Goal: Task Accomplishment & Management: Use online tool/utility

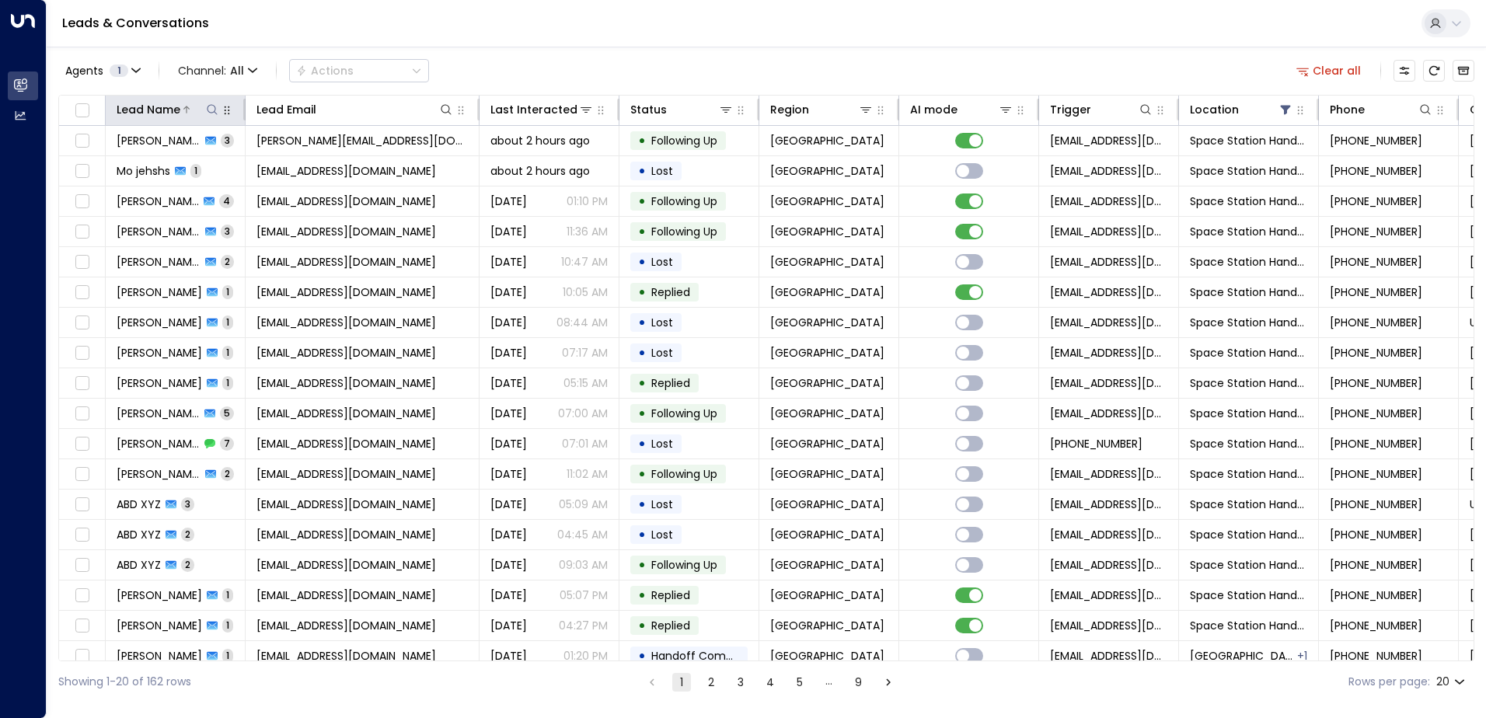
click at [134, 109] on div "Lead Name" at bounding box center [149, 109] width 64 height 19
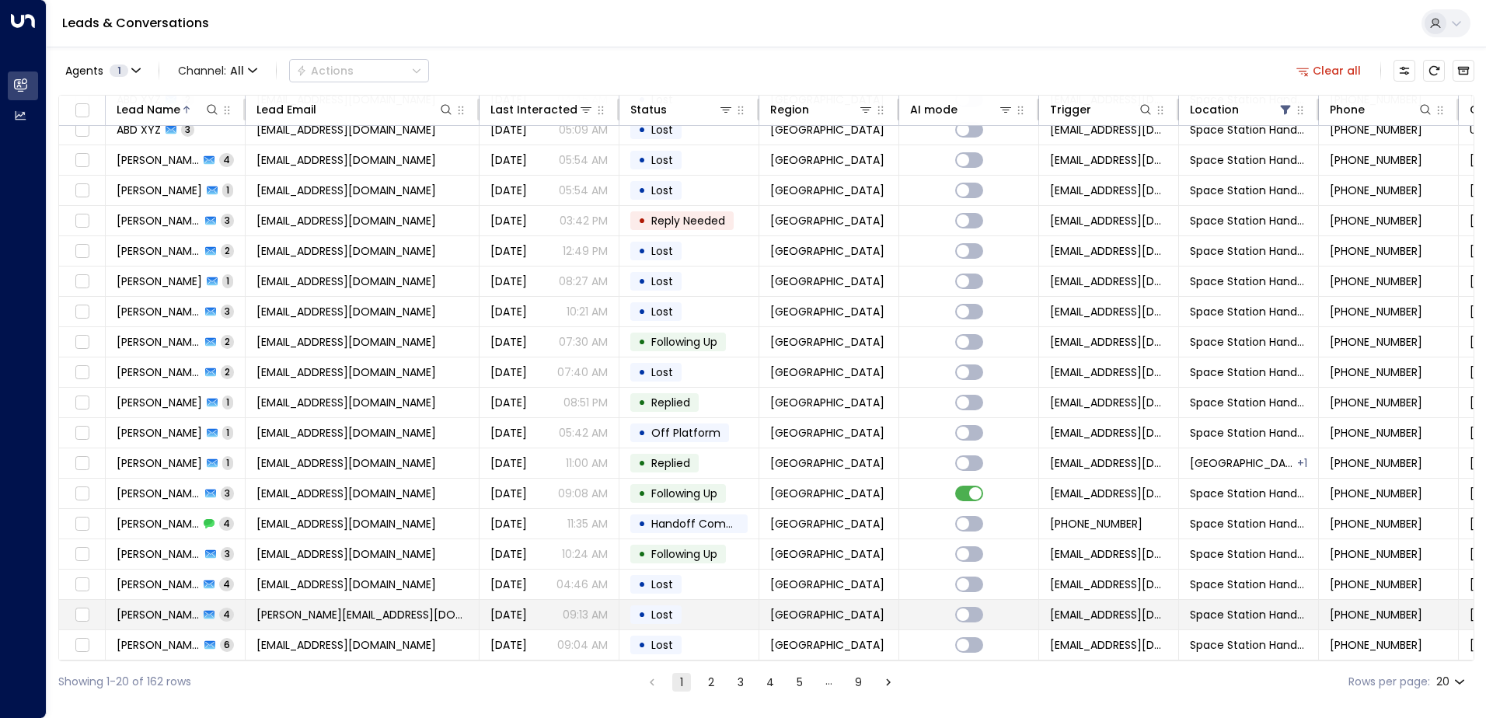
scroll to position [76, 0]
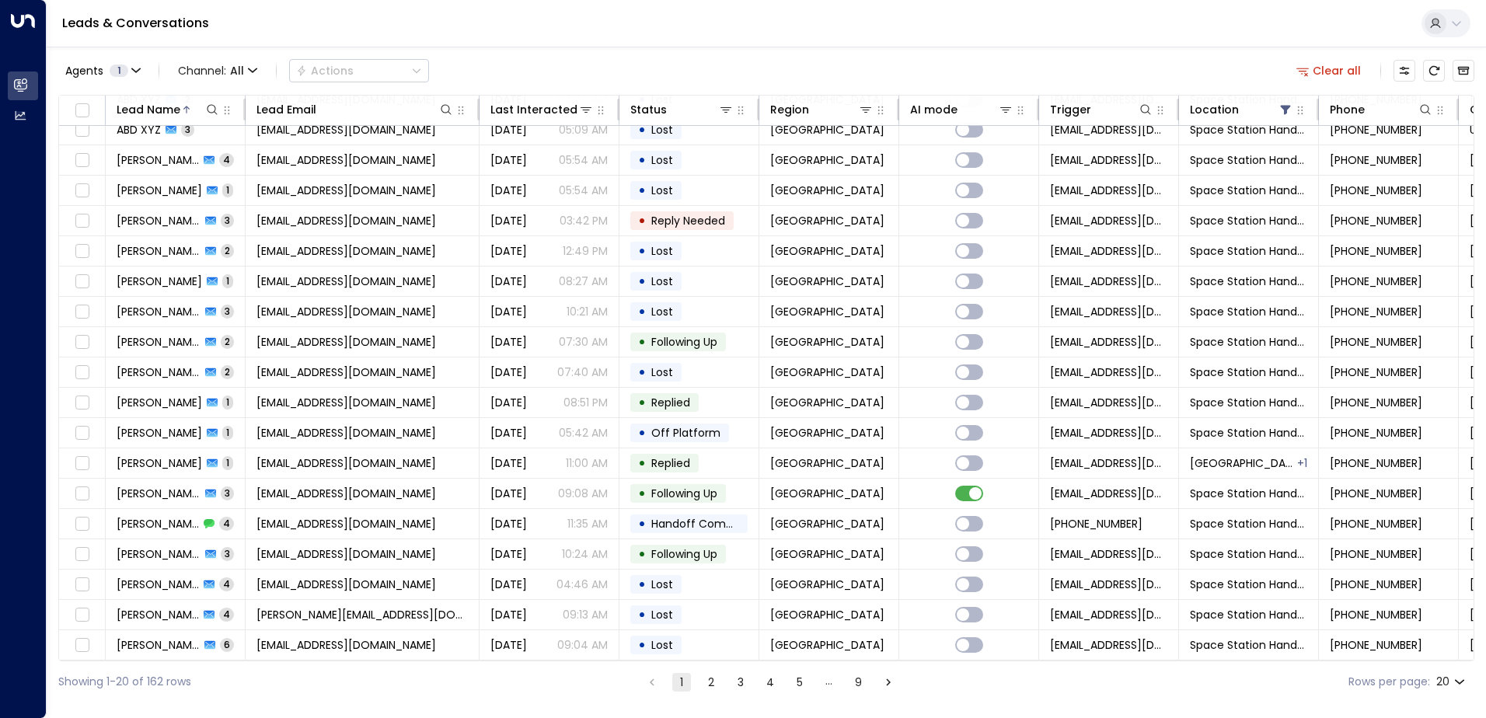
drag, startPoint x: 705, startPoint y: 685, endPoint x: 707, endPoint y: 668, distance: 16.5
click at [705, 685] on button "2" at bounding box center [711, 682] width 19 height 19
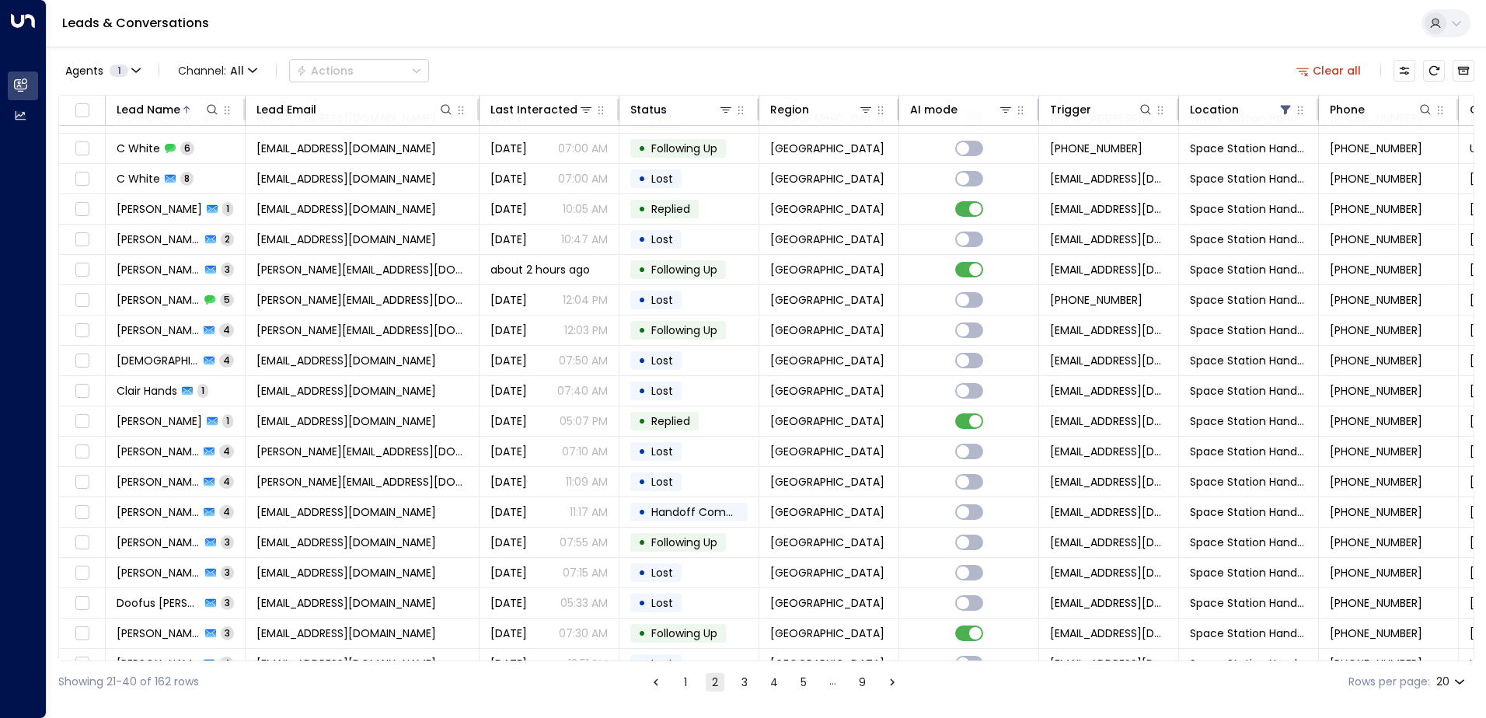
scroll to position [76, 0]
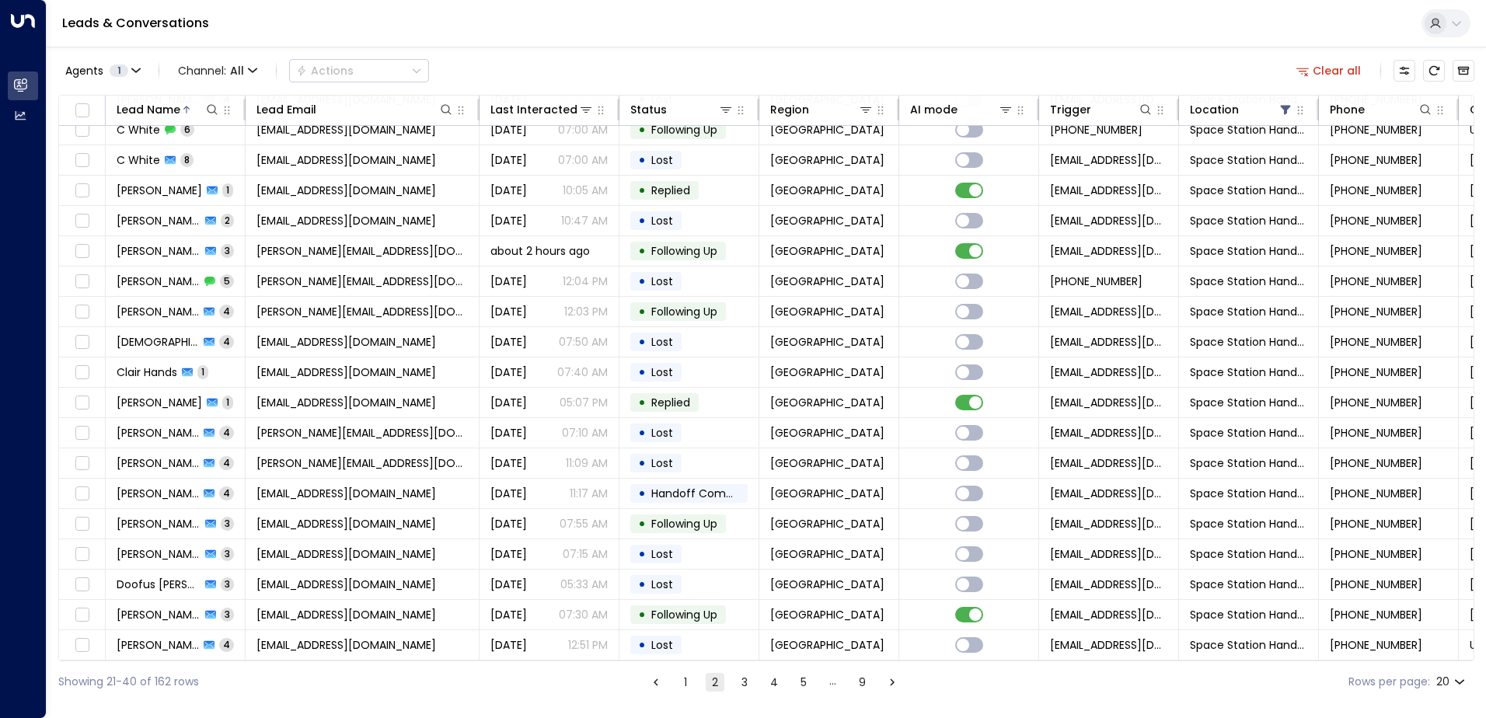
click at [891, 685] on icon "Go to next page" at bounding box center [892, 682] width 14 height 14
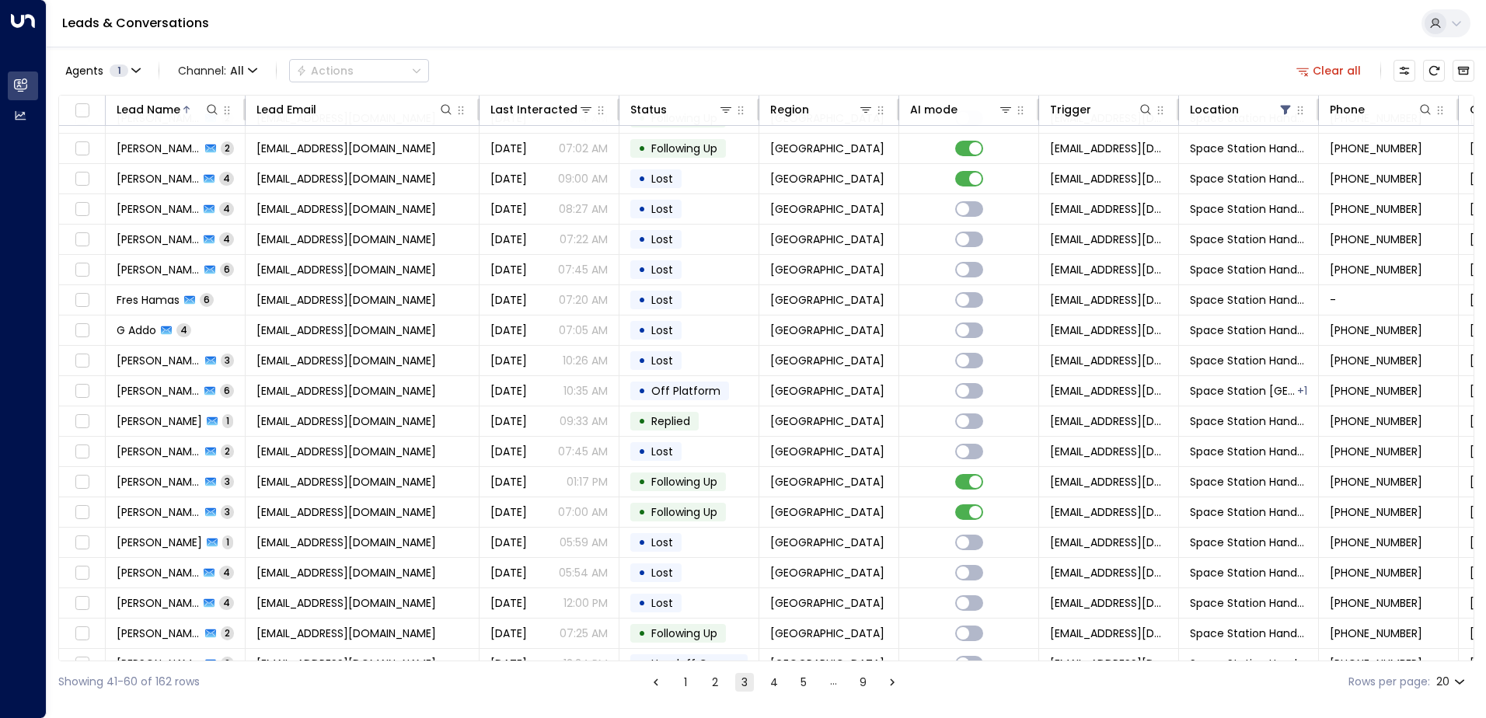
scroll to position [76, 0]
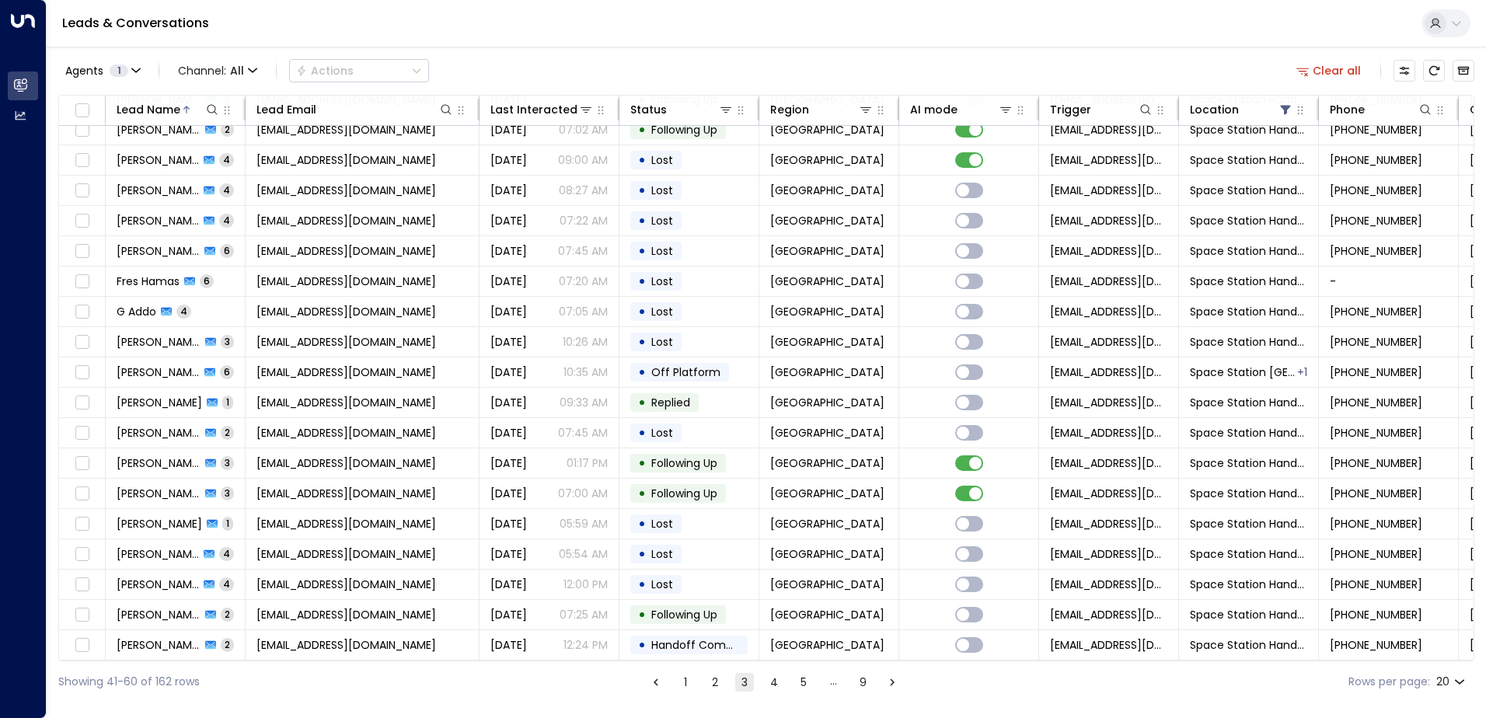
click at [886, 682] on icon "Go to next page" at bounding box center [892, 682] width 14 height 14
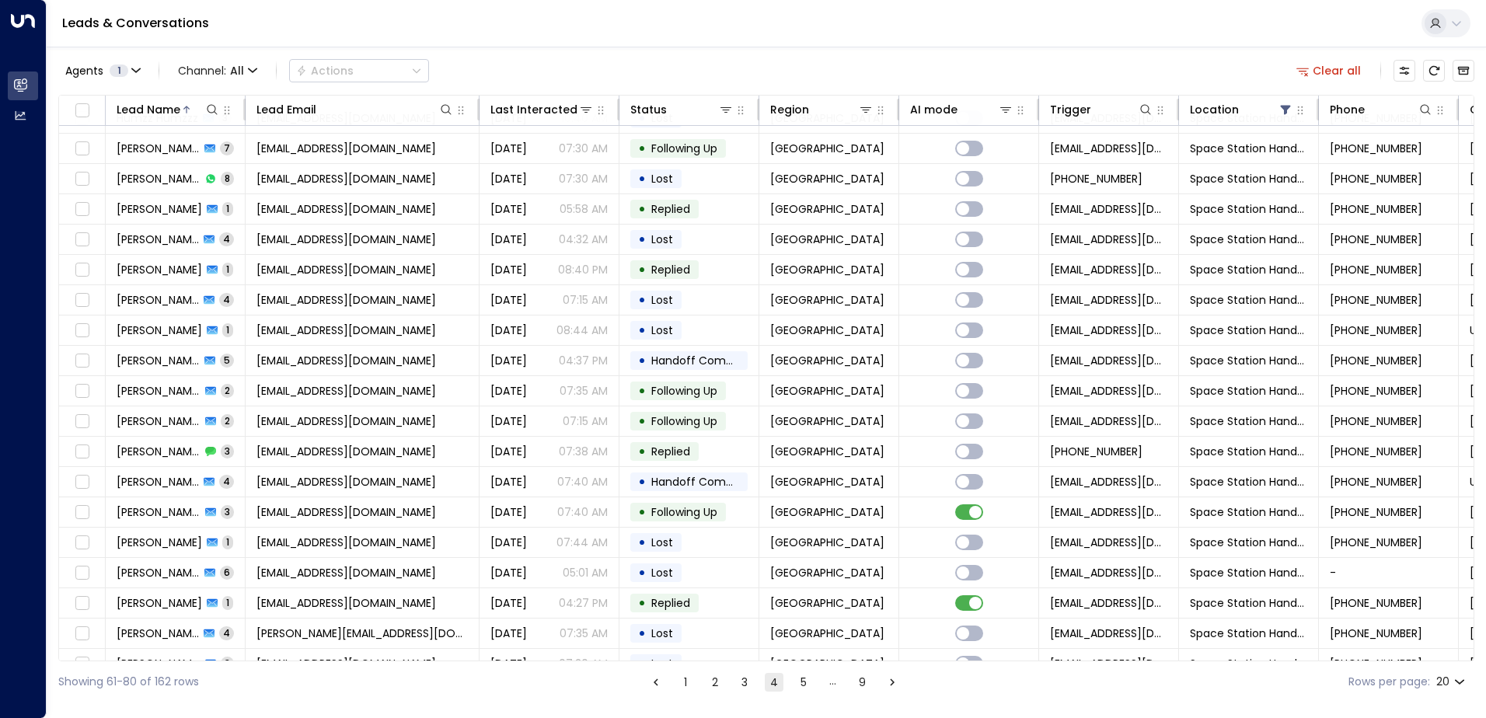
scroll to position [76, 0]
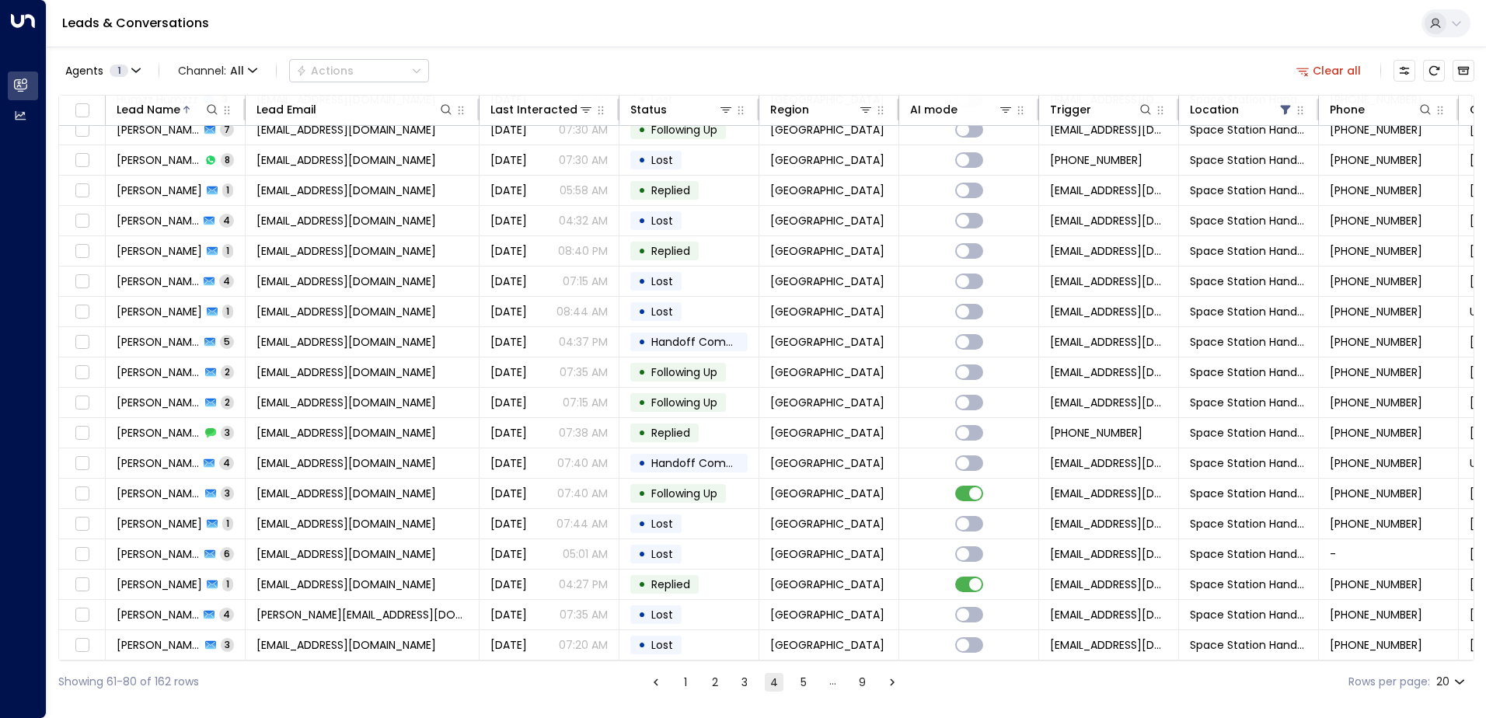
click at [896, 680] on icon "Go to next page" at bounding box center [892, 682] width 14 height 14
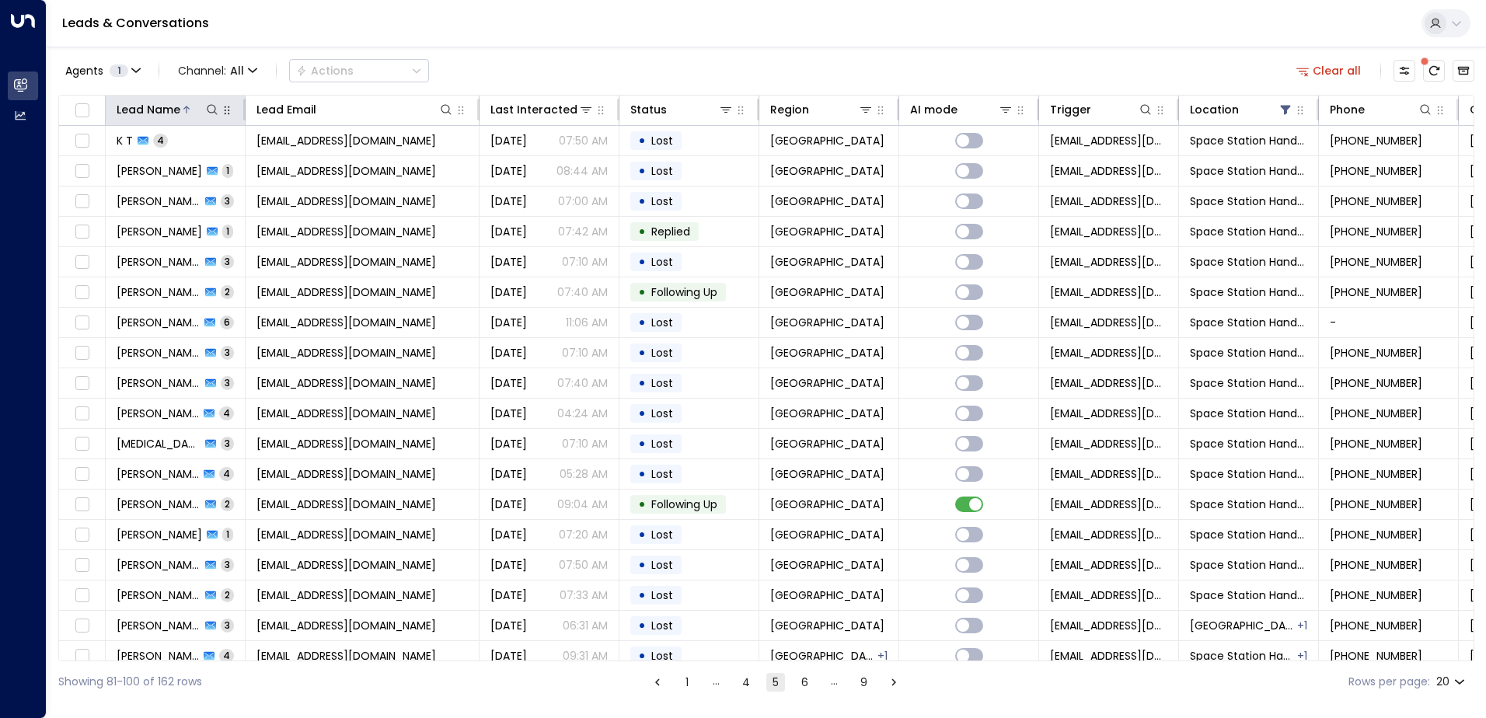
click at [220, 118] on div at bounding box center [227, 109] width 14 height 19
click at [211, 113] on icon at bounding box center [212, 109] width 12 height 12
type input "****"
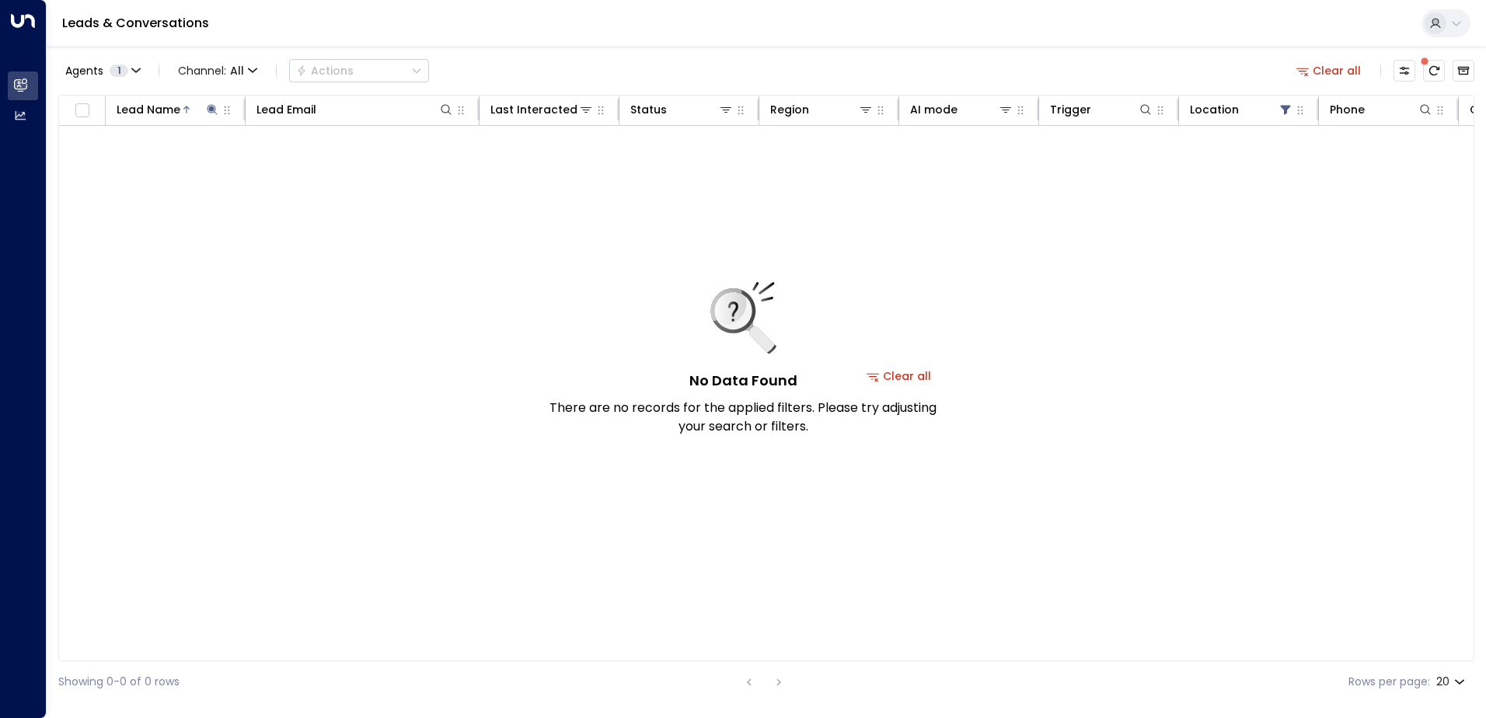
click at [469, 579] on div "No Data Found There are no records for the applied filters. Please try adjustin…" at bounding box center [898, 376] width 1679 height 500
click at [214, 113] on icon at bounding box center [212, 109] width 12 height 12
click at [212, 113] on icon at bounding box center [212, 109] width 10 height 10
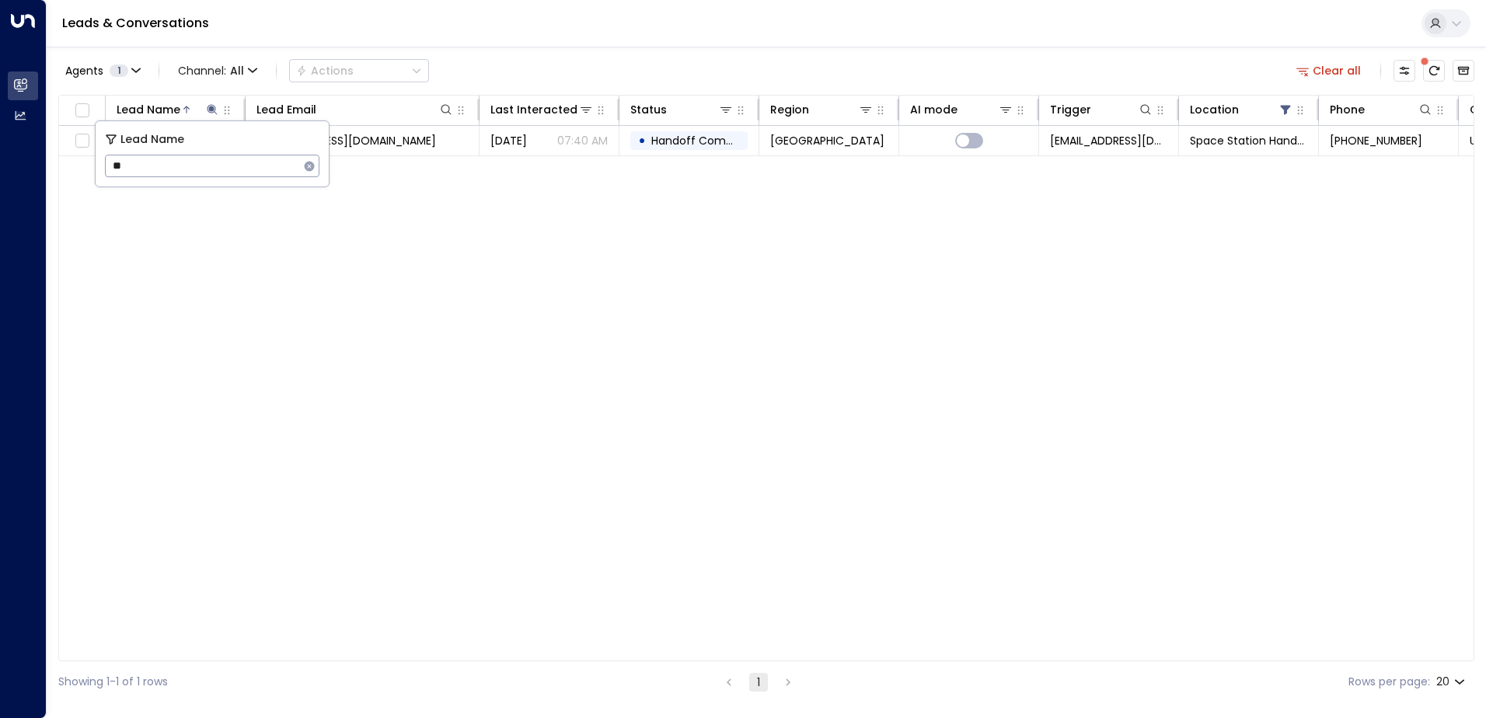
type input "*"
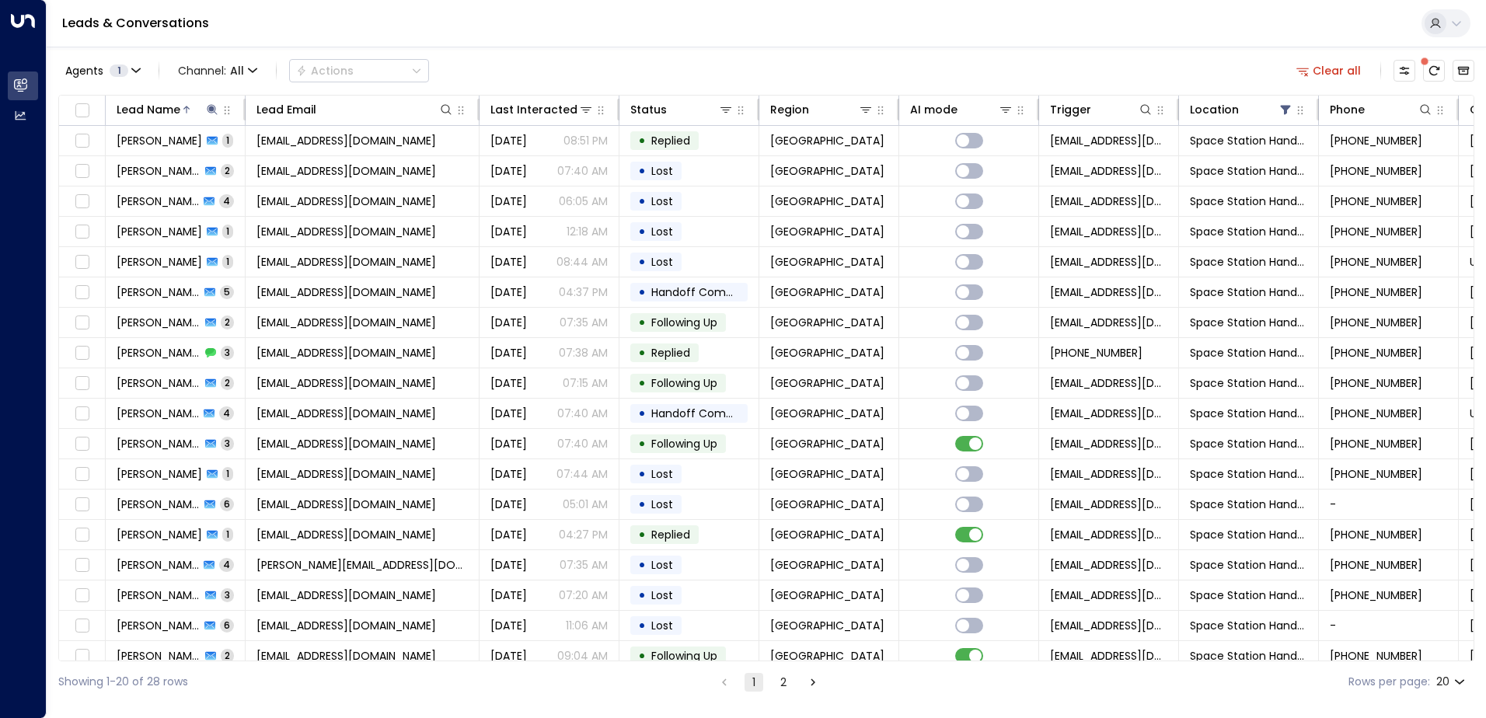
click at [542, 71] on div "Agents 1 Channel: All Actions Clear all" at bounding box center [766, 70] width 1416 height 33
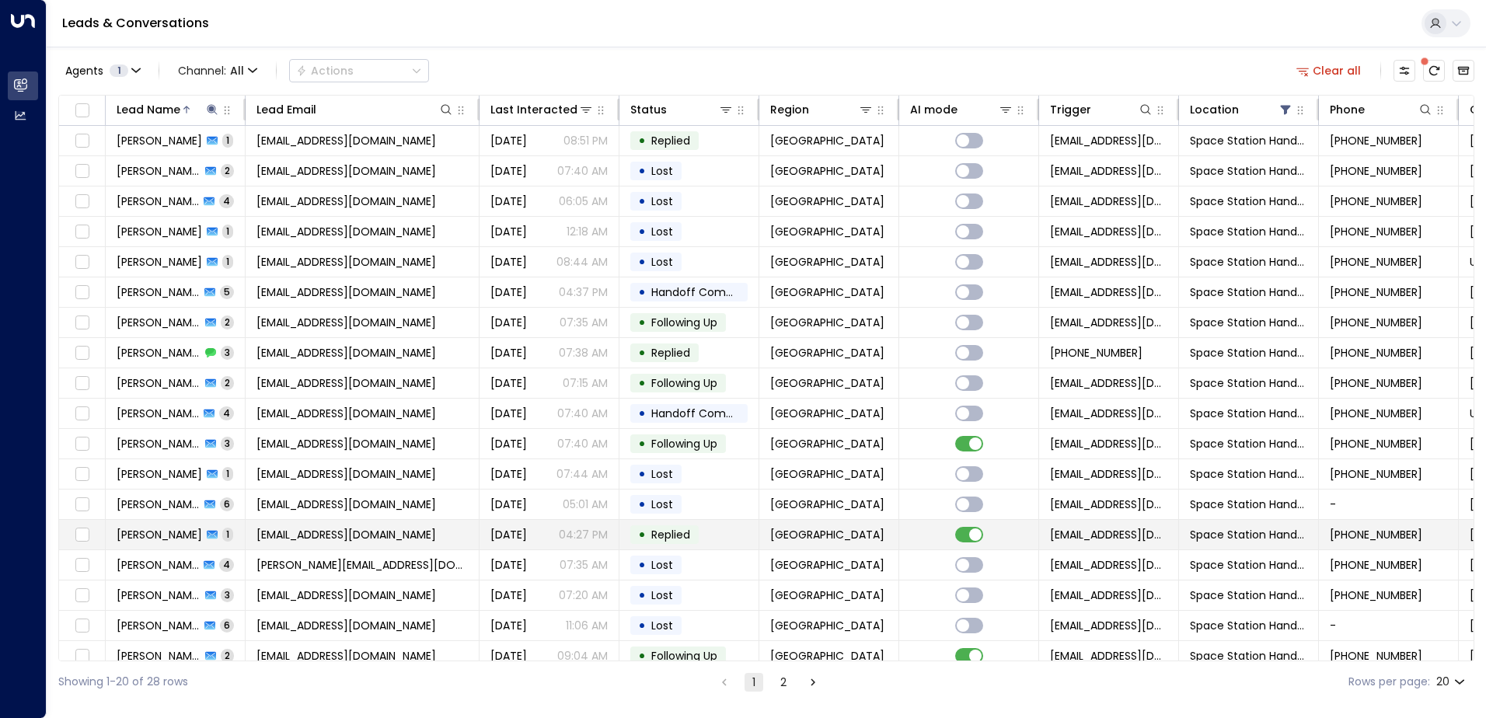
click at [391, 531] on td "[EMAIL_ADDRESS][DOMAIN_NAME]" at bounding box center [363, 535] width 234 height 30
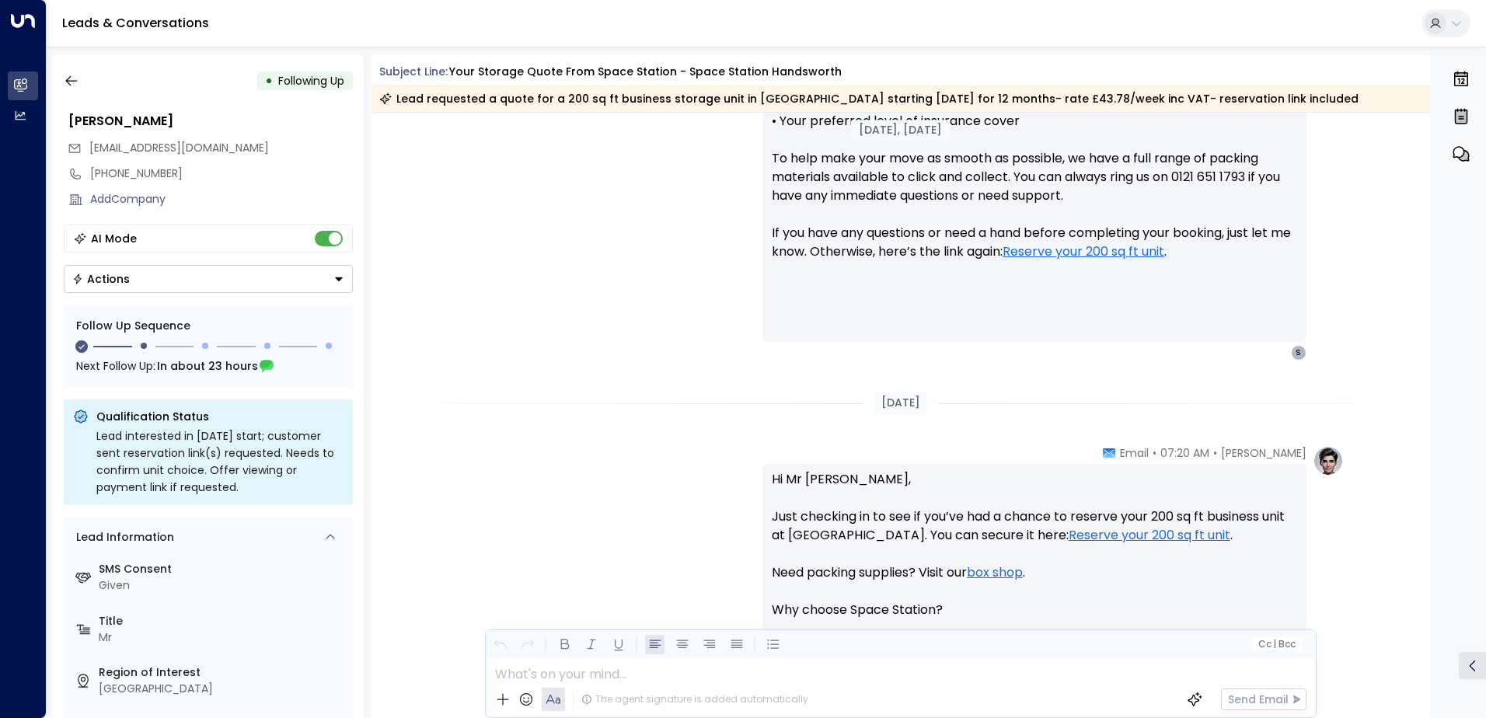
scroll to position [940, 0]
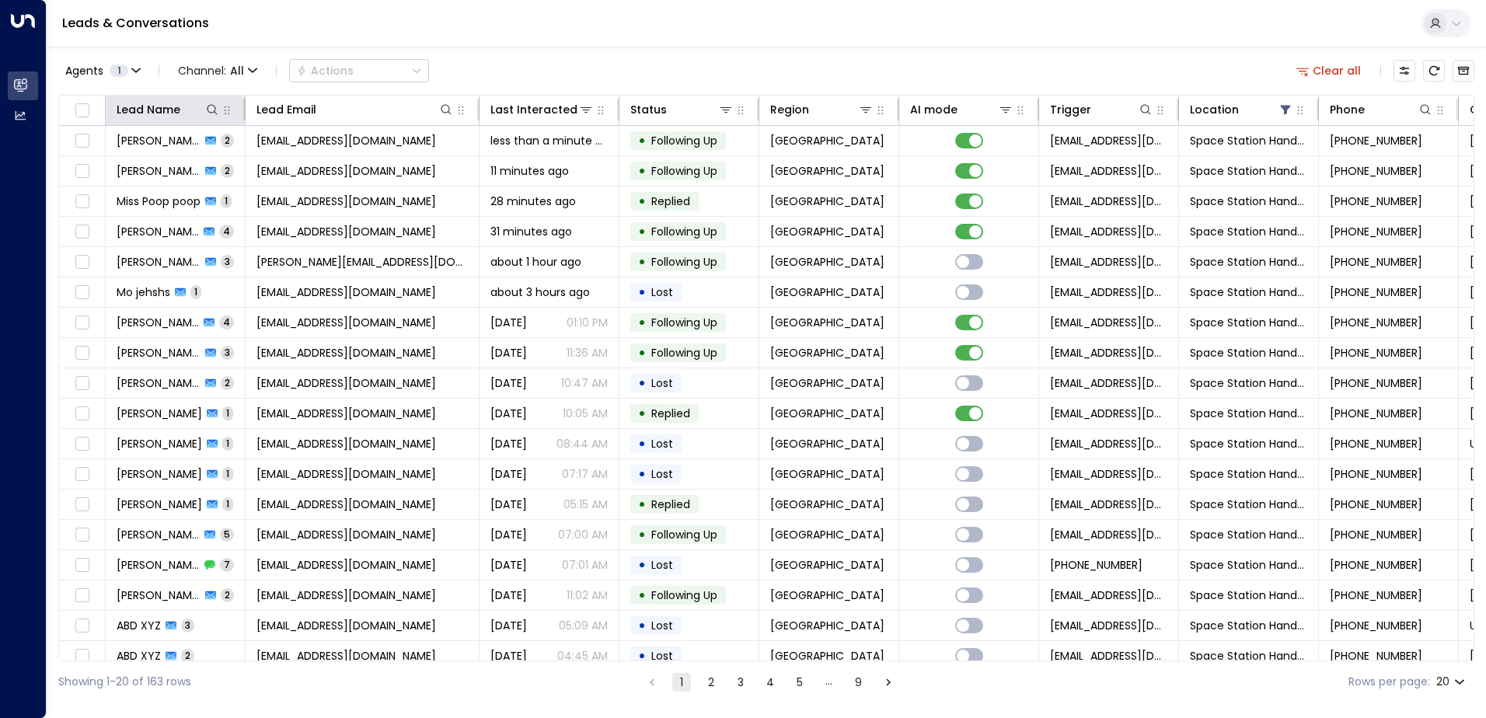
click at [191, 121] on th "Lead Name" at bounding box center [176, 111] width 140 height 30
click at [191, 110] on div at bounding box center [200, 110] width 40 height 16
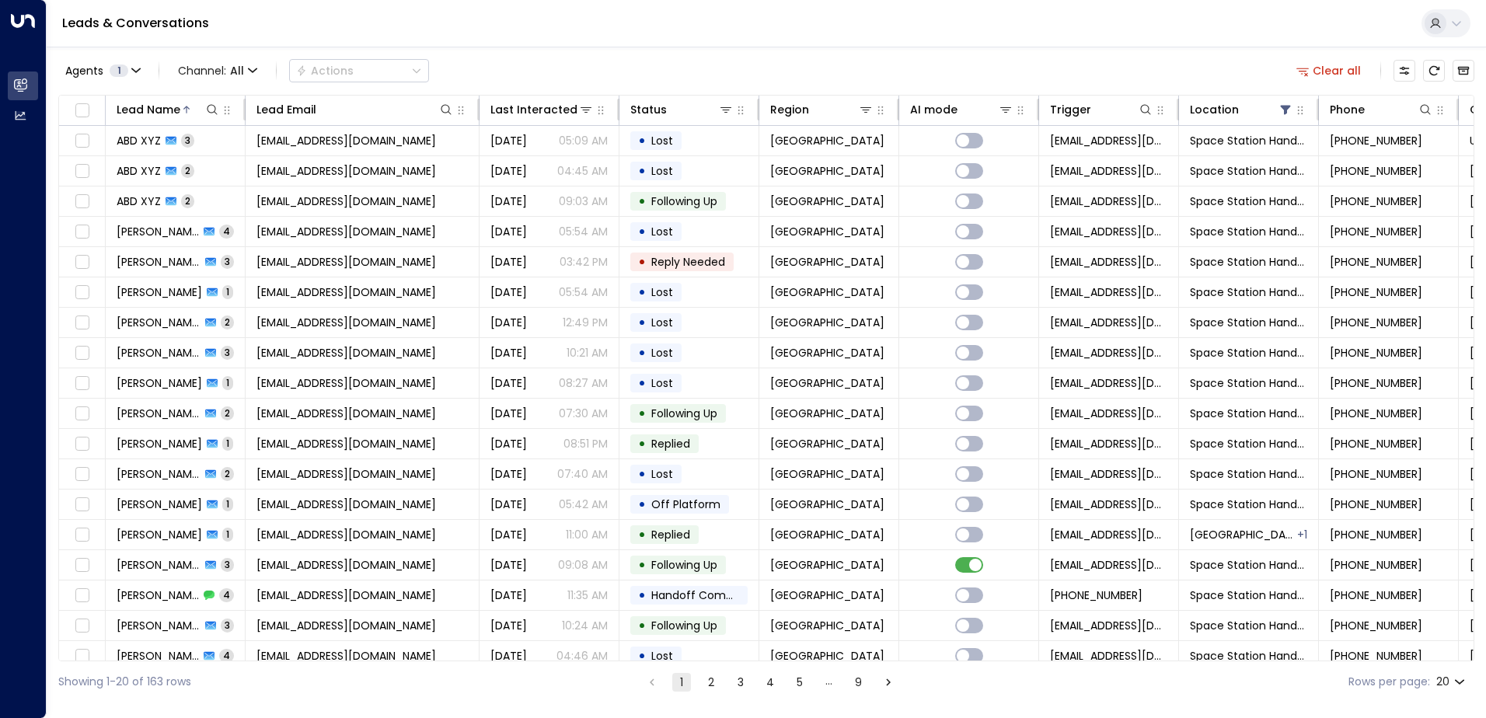
click at [802, 682] on button "5" at bounding box center [799, 682] width 19 height 19
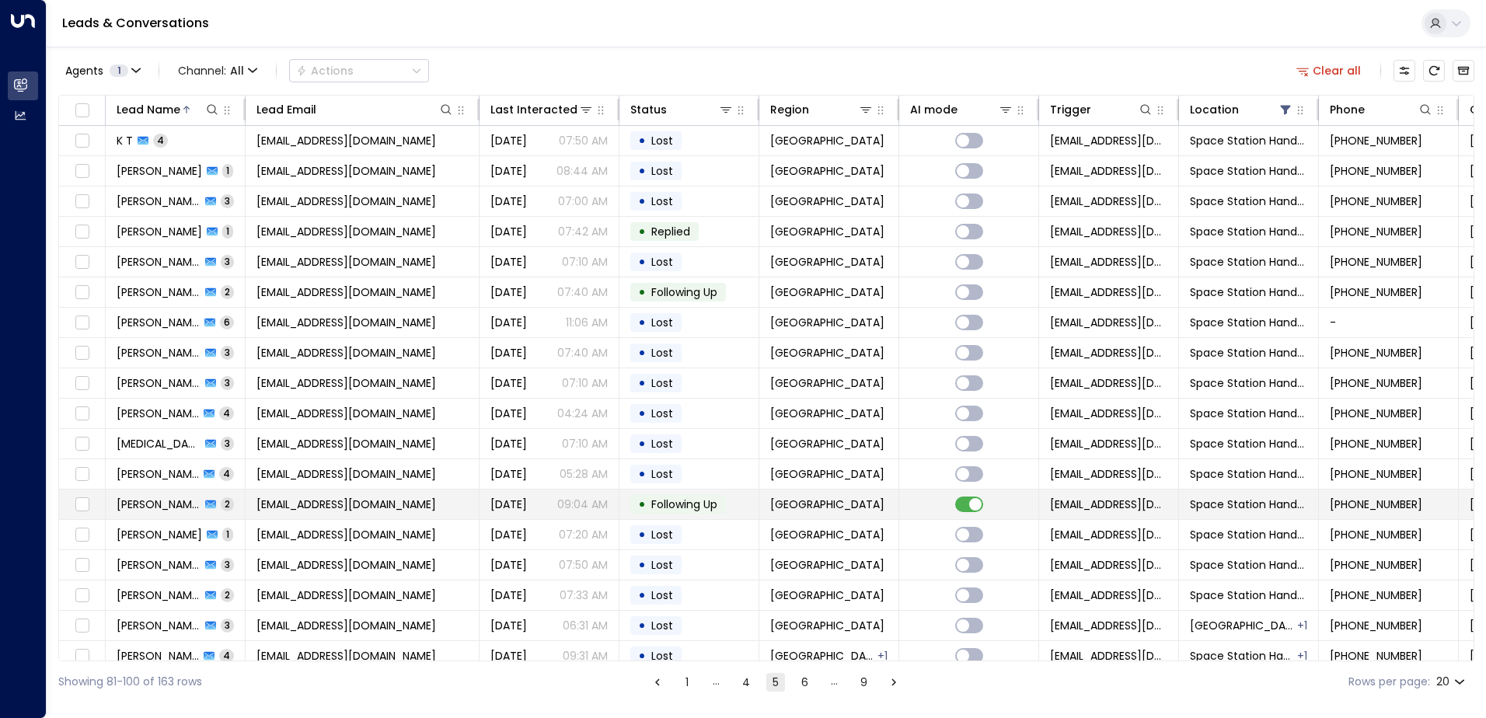
scroll to position [76, 0]
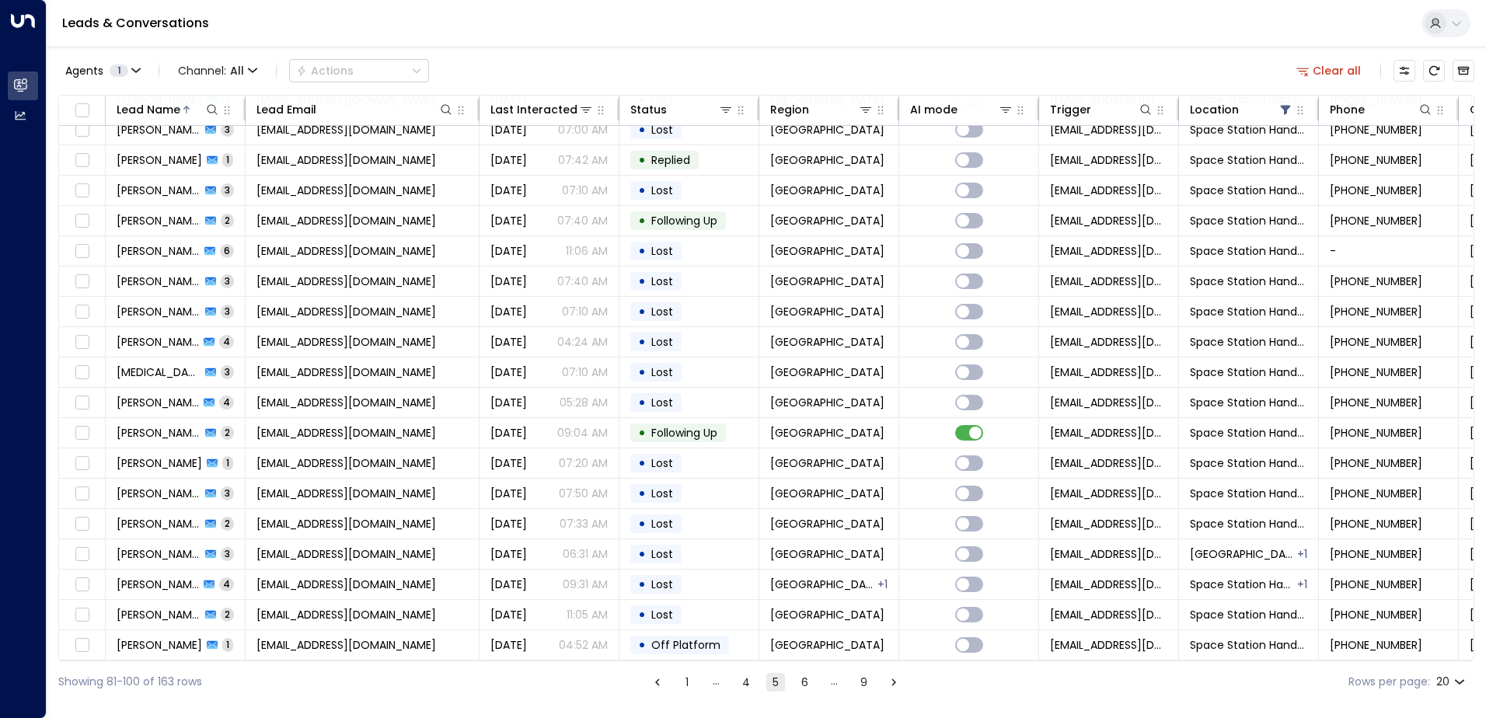
click at [802, 685] on button "6" at bounding box center [805, 682] width 19 height 19
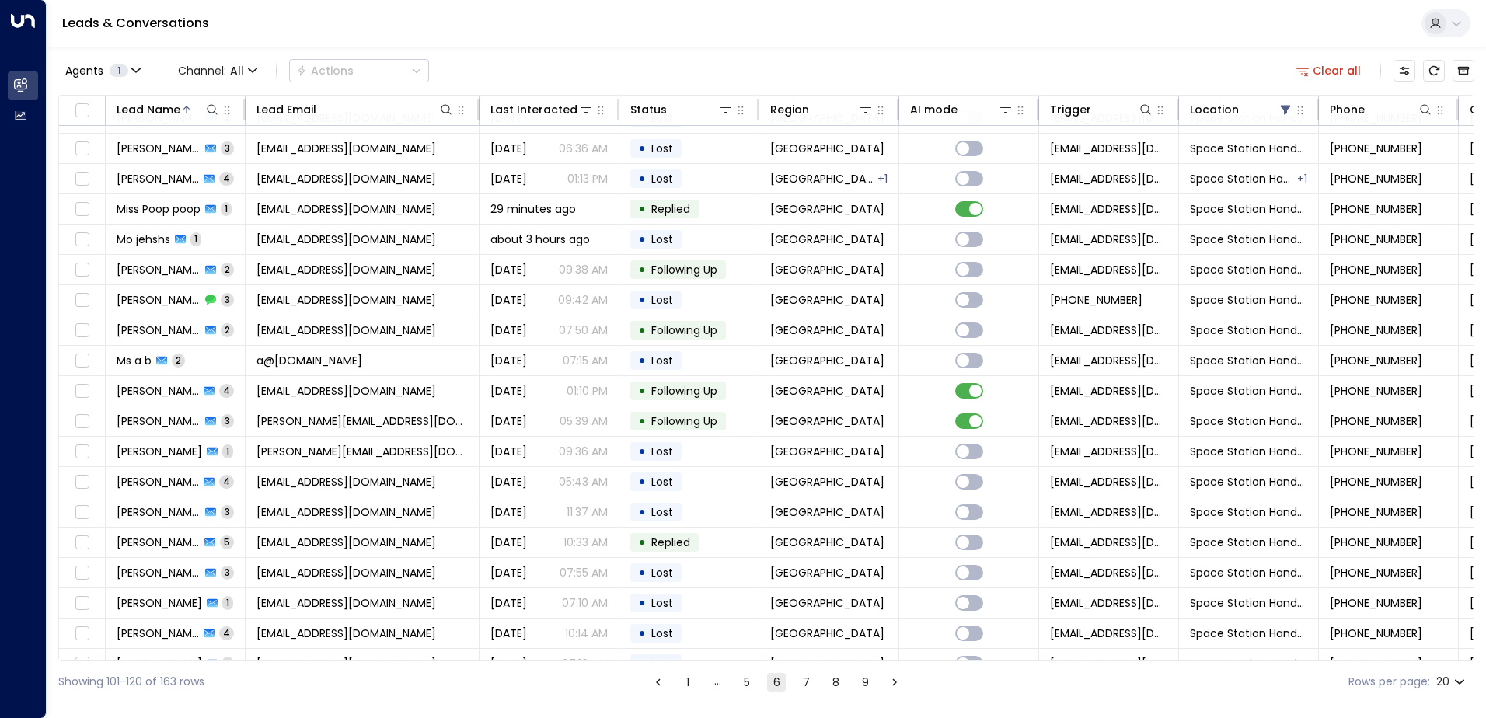
scroll to position [76, 0]
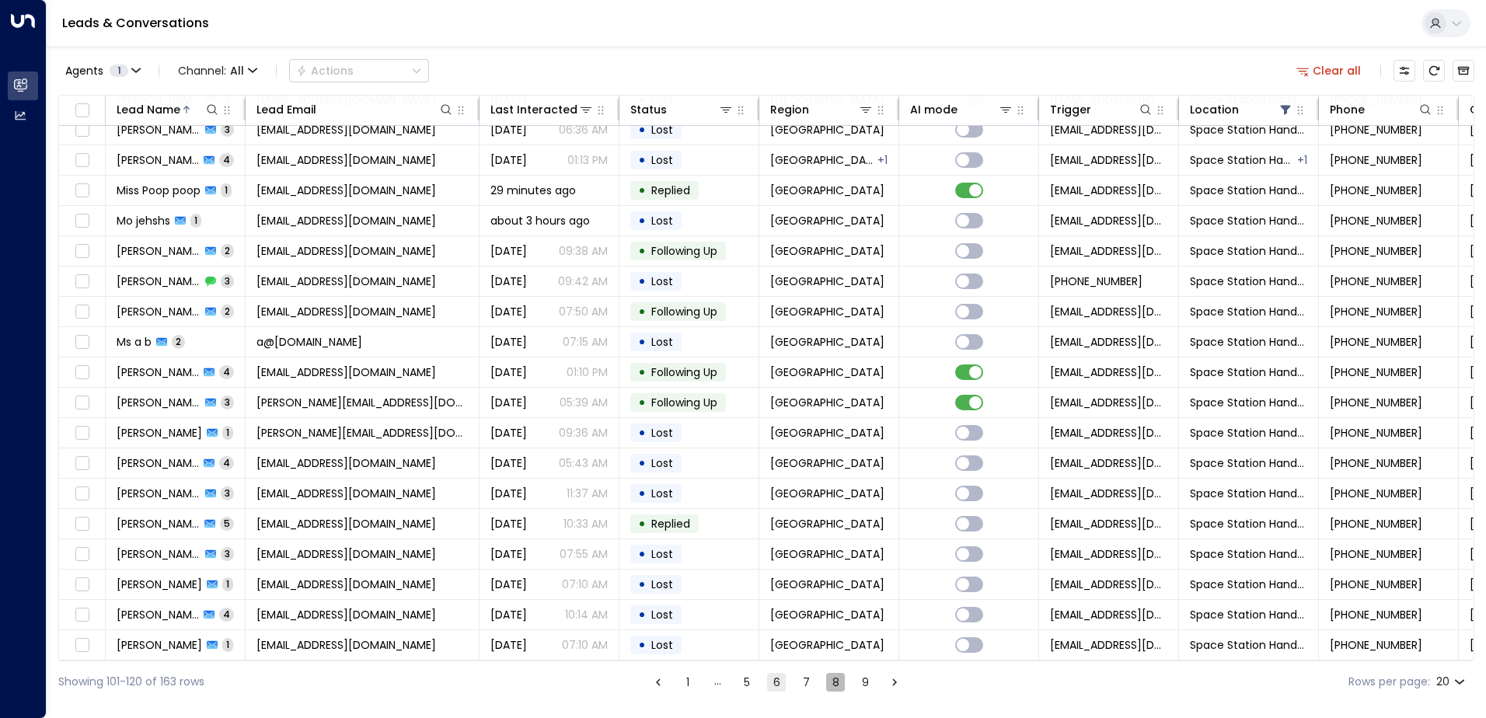
click at [834, 685] on button "8" at bounding box center [835, 682] width 19 height 19
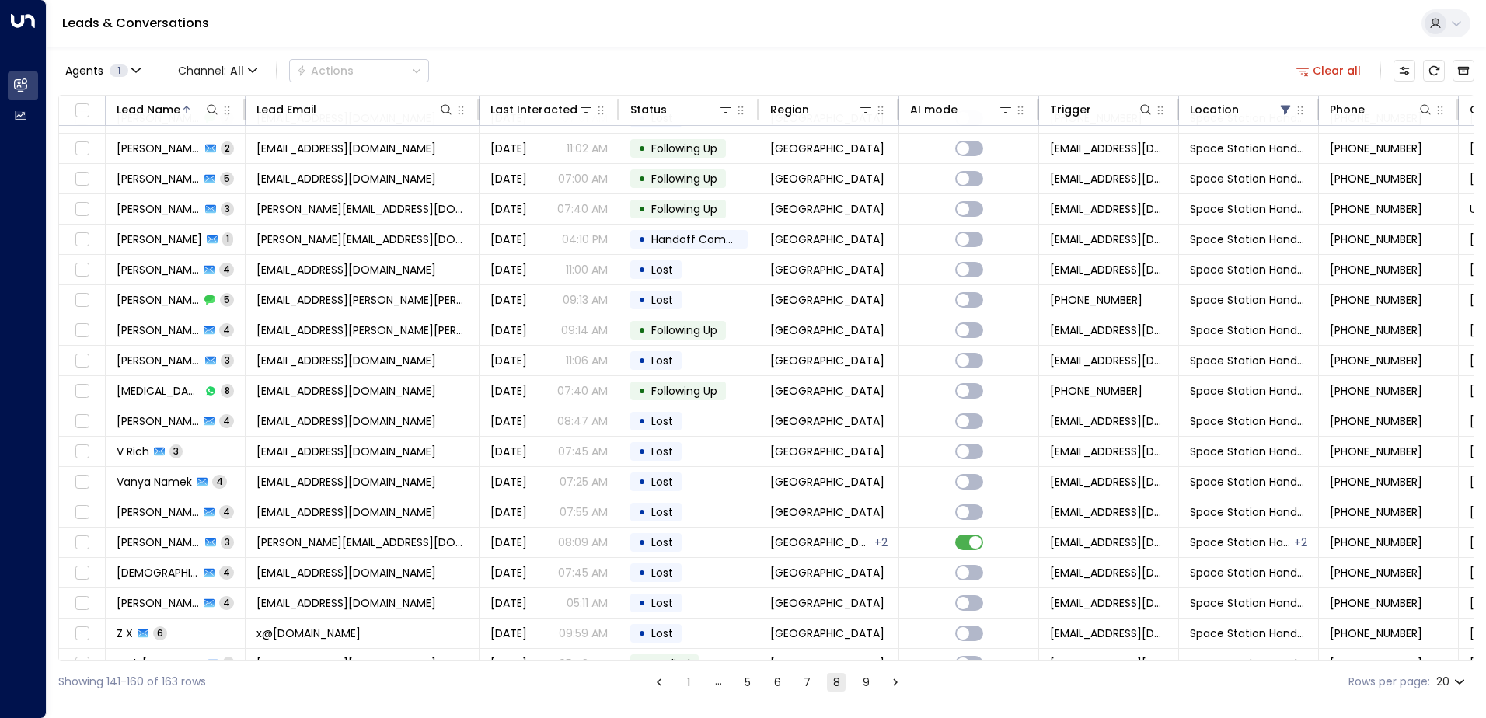
scroll to position [76, 0]
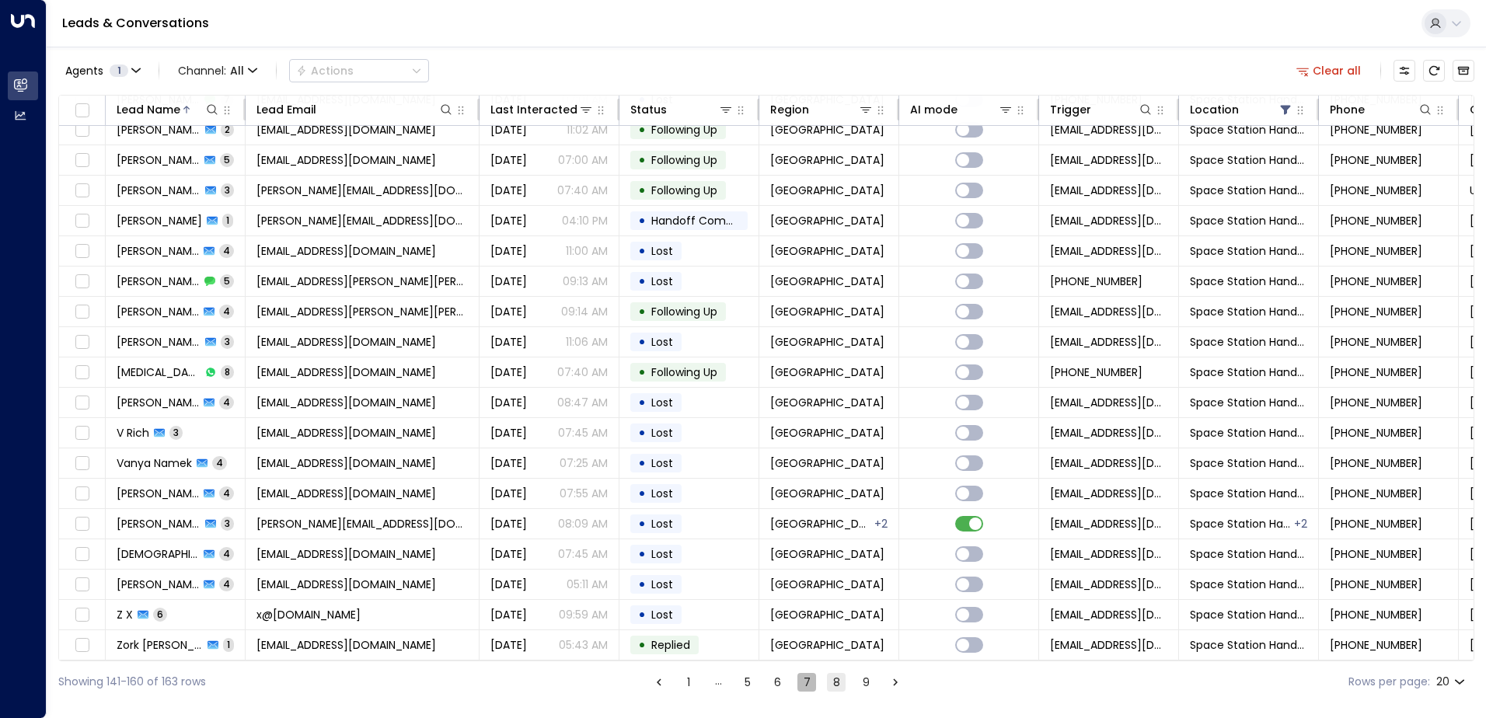
click at [806, 685] on button "7" at bounding box center [806, 682] width 19 height 19
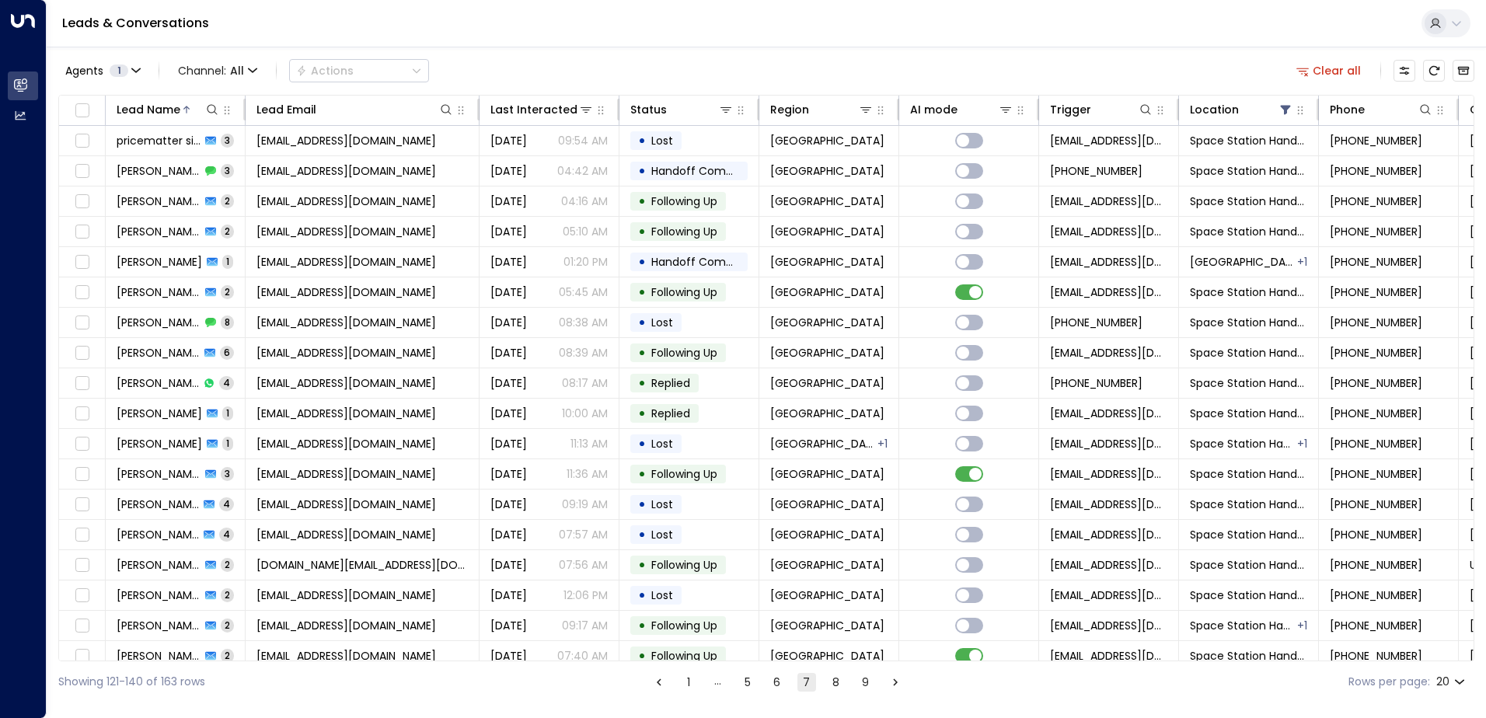
click at [779, 684] on button "6" at bounding box center [777, 682] width 19 height 19
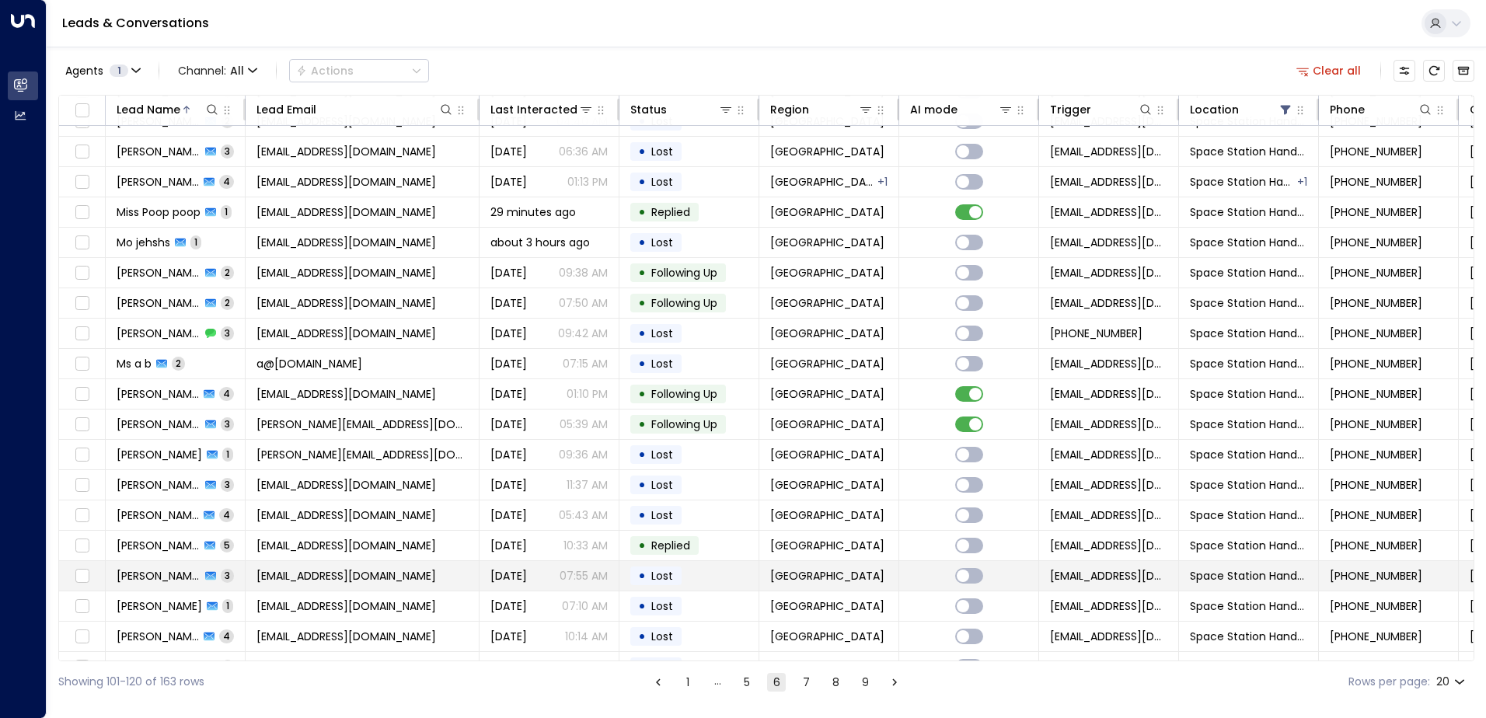
scroll to position [76, 0]
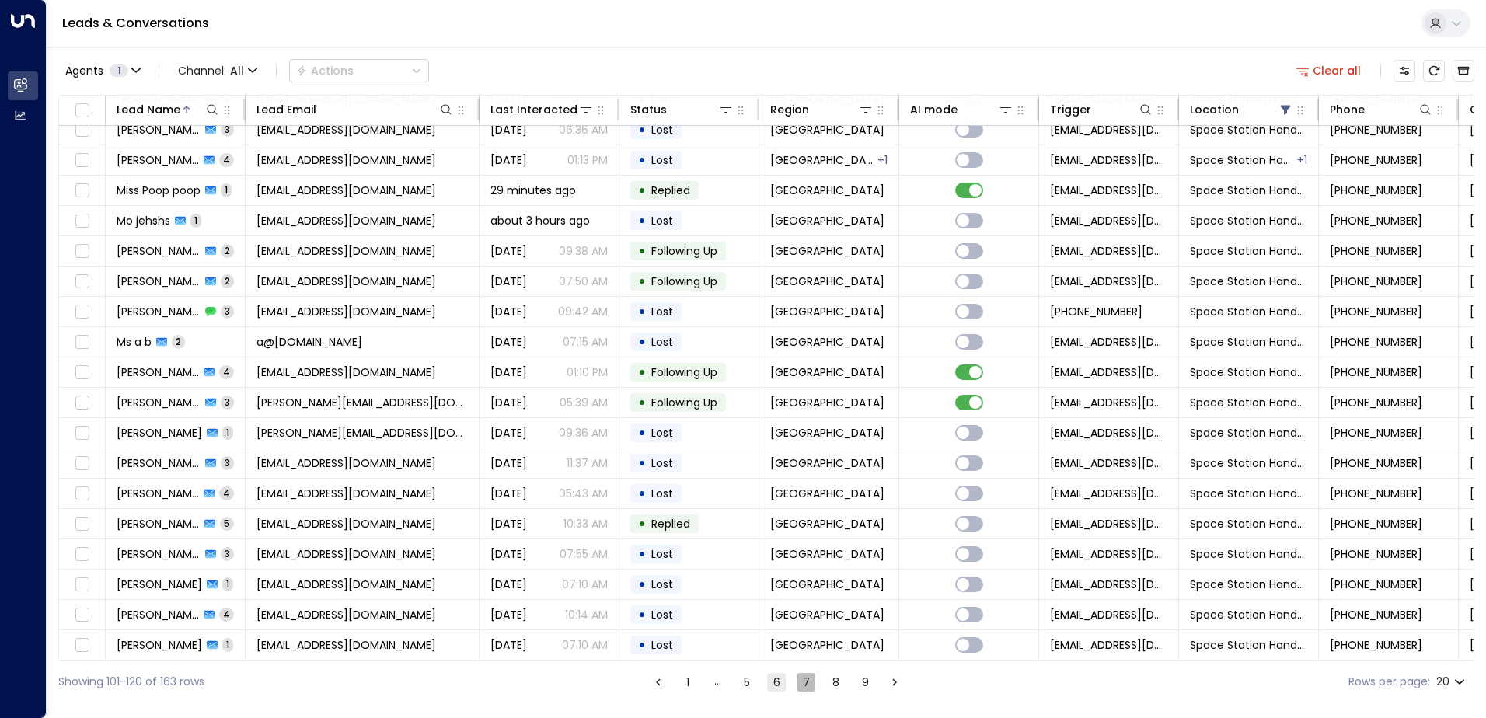
click at [807, 689] on button "7" at bounding box center [806, 682] width 19 height 19
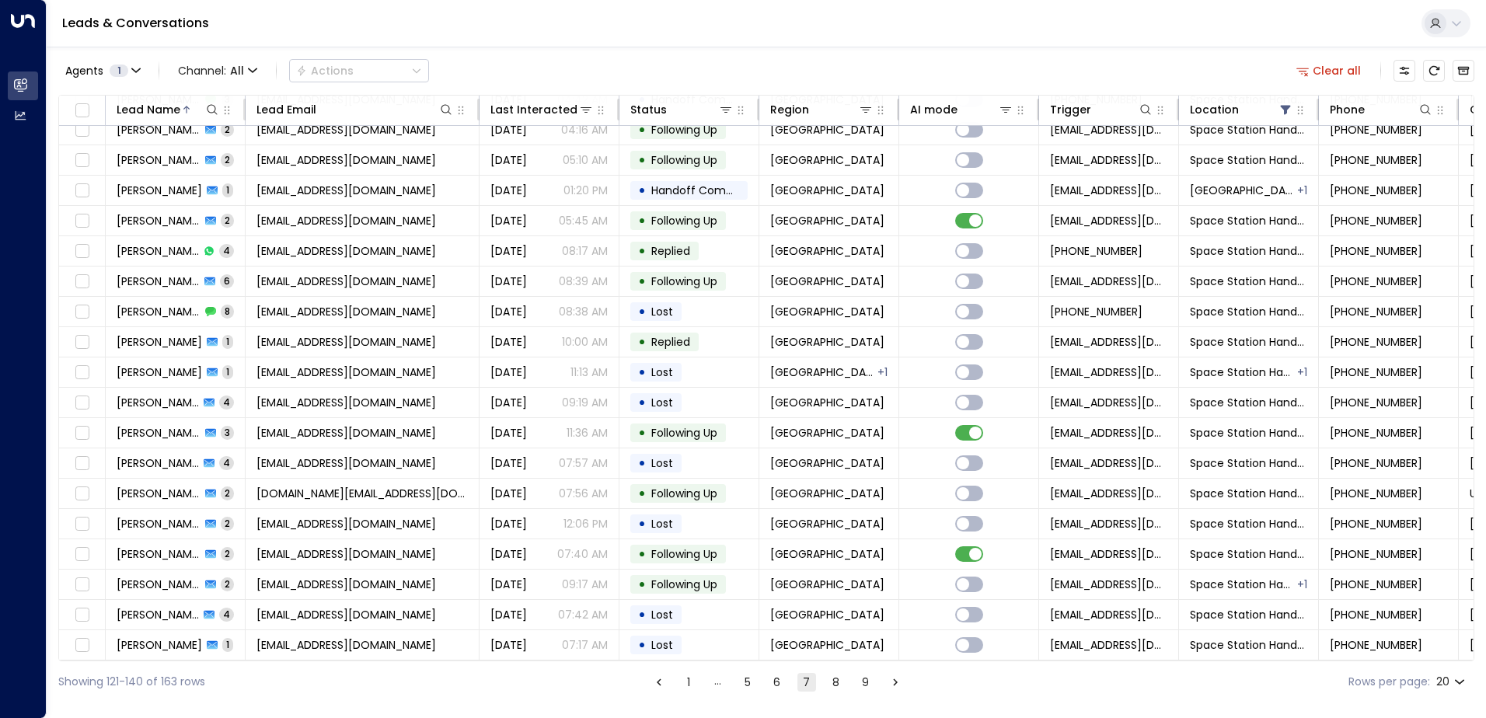
click at [777, 684] on button "6" at bounding box center [777, 682] width 19 height 19
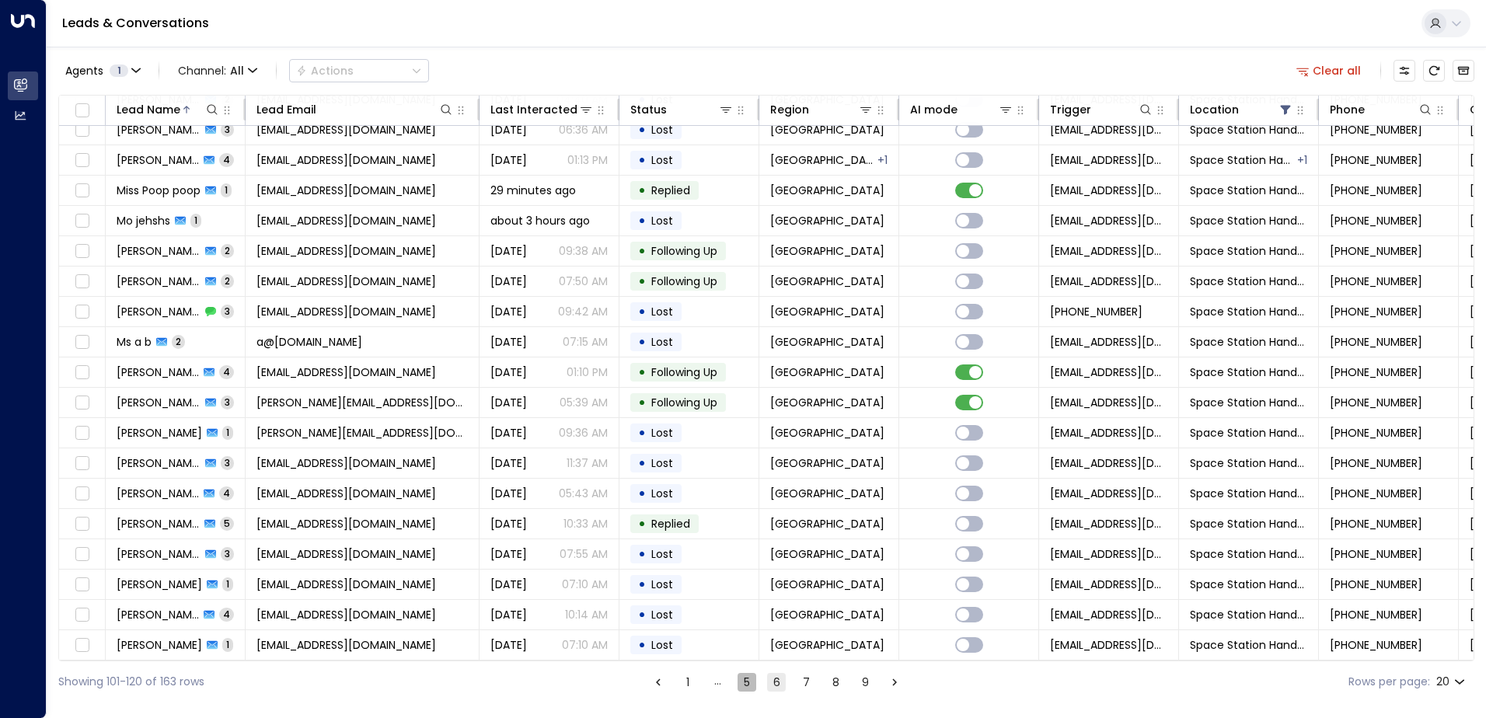
click at [748, 686] on button "5" at bounding box center [746, 682] width 19 height 19
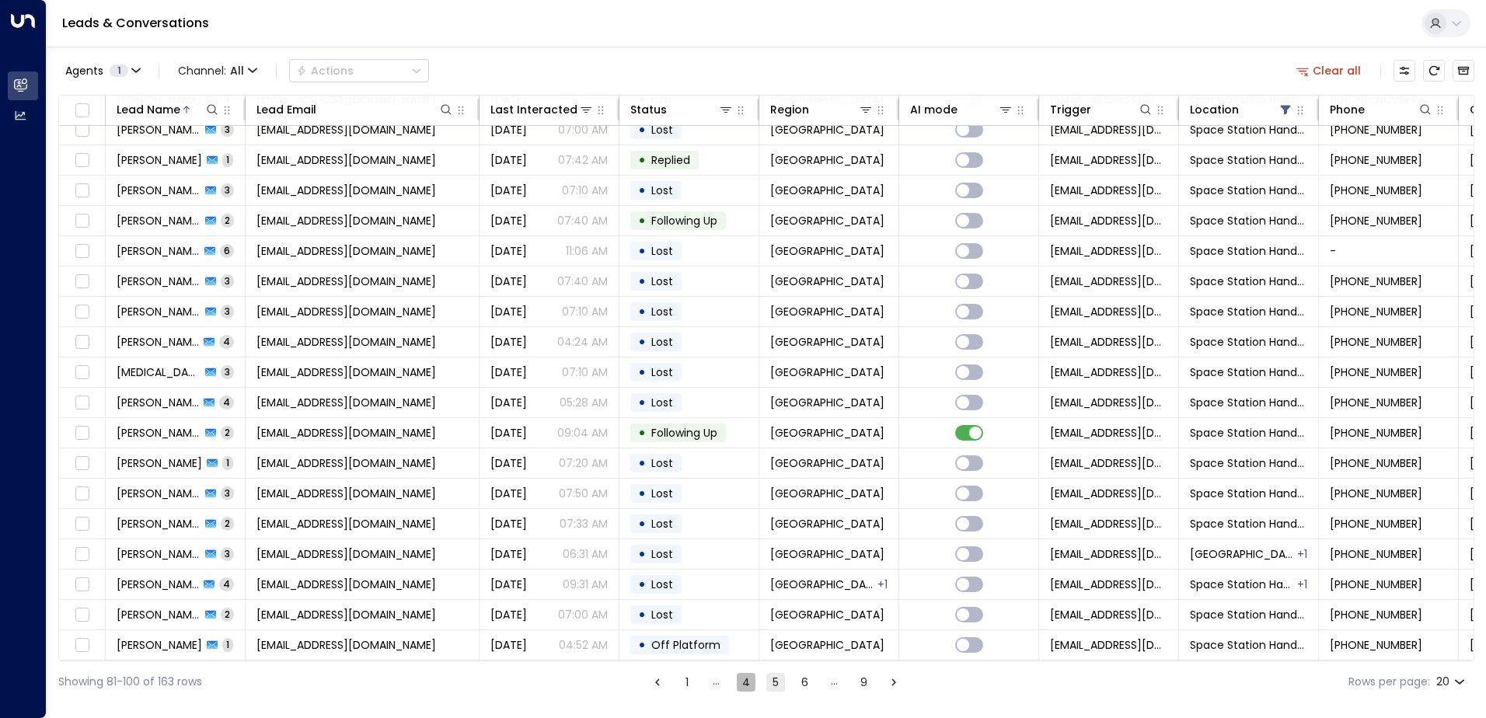
click at [746, 686] on button "4" at bounding box center [746, 682] width 19 height 19
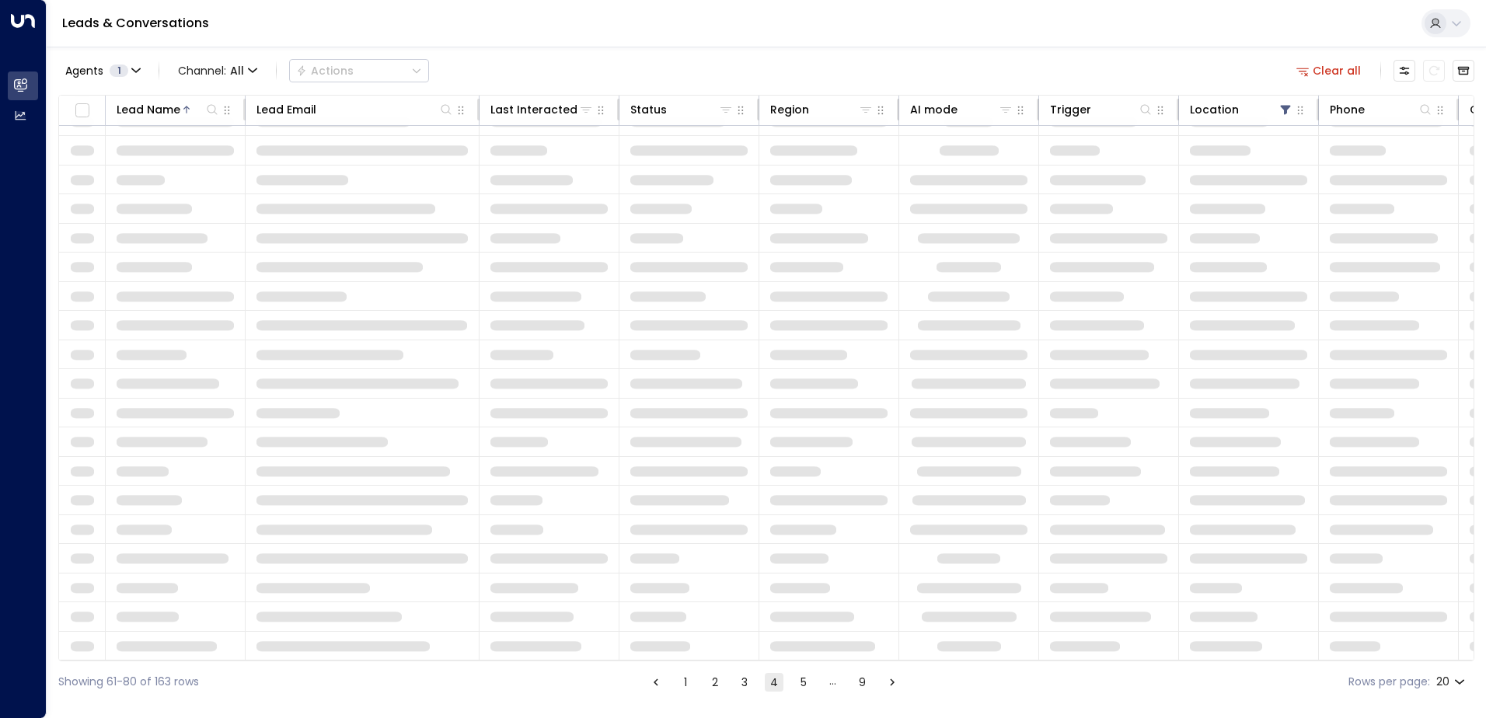
scroll to position [76, 0]
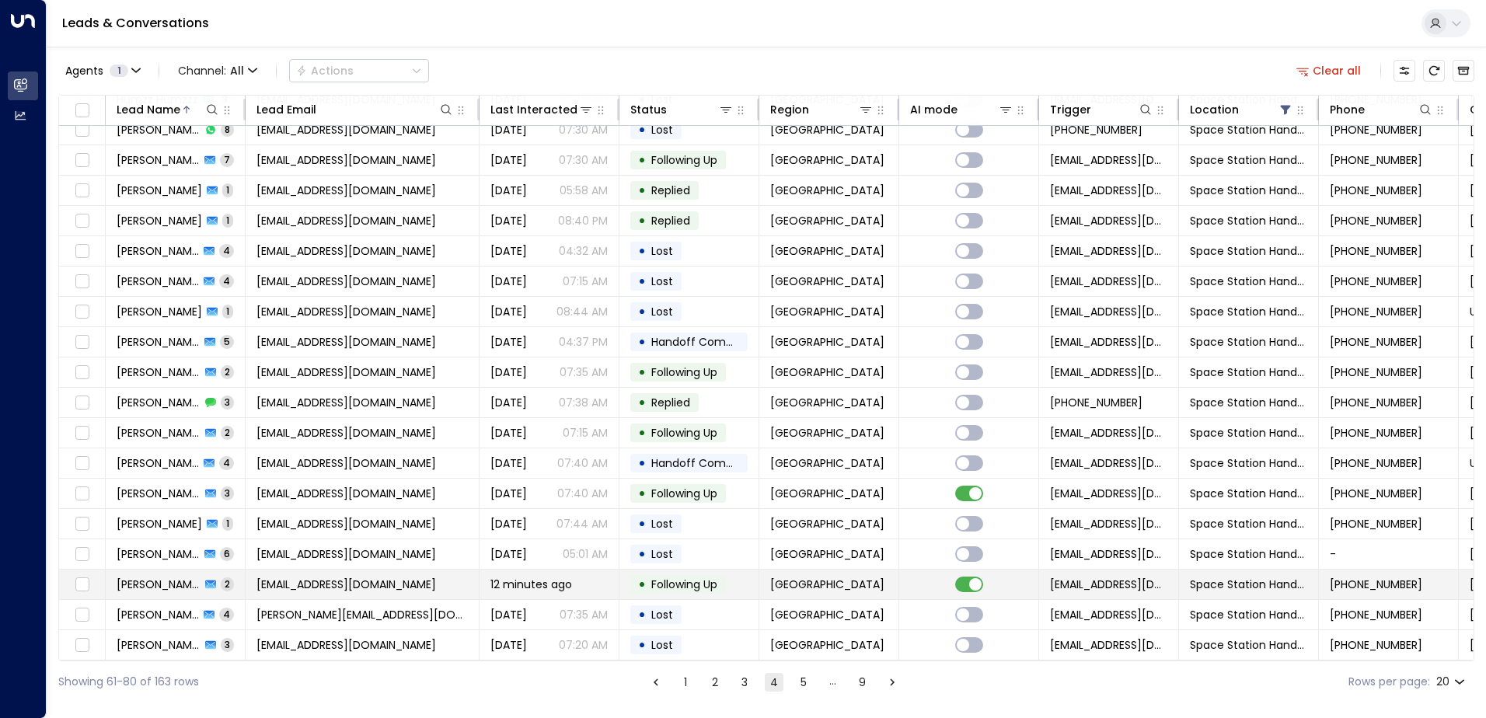
click at [313, 588] on td "[EMAIL_ADDRESS][DOMAIN_NAME]" at bounding box center [363, 585] width 234 height 30
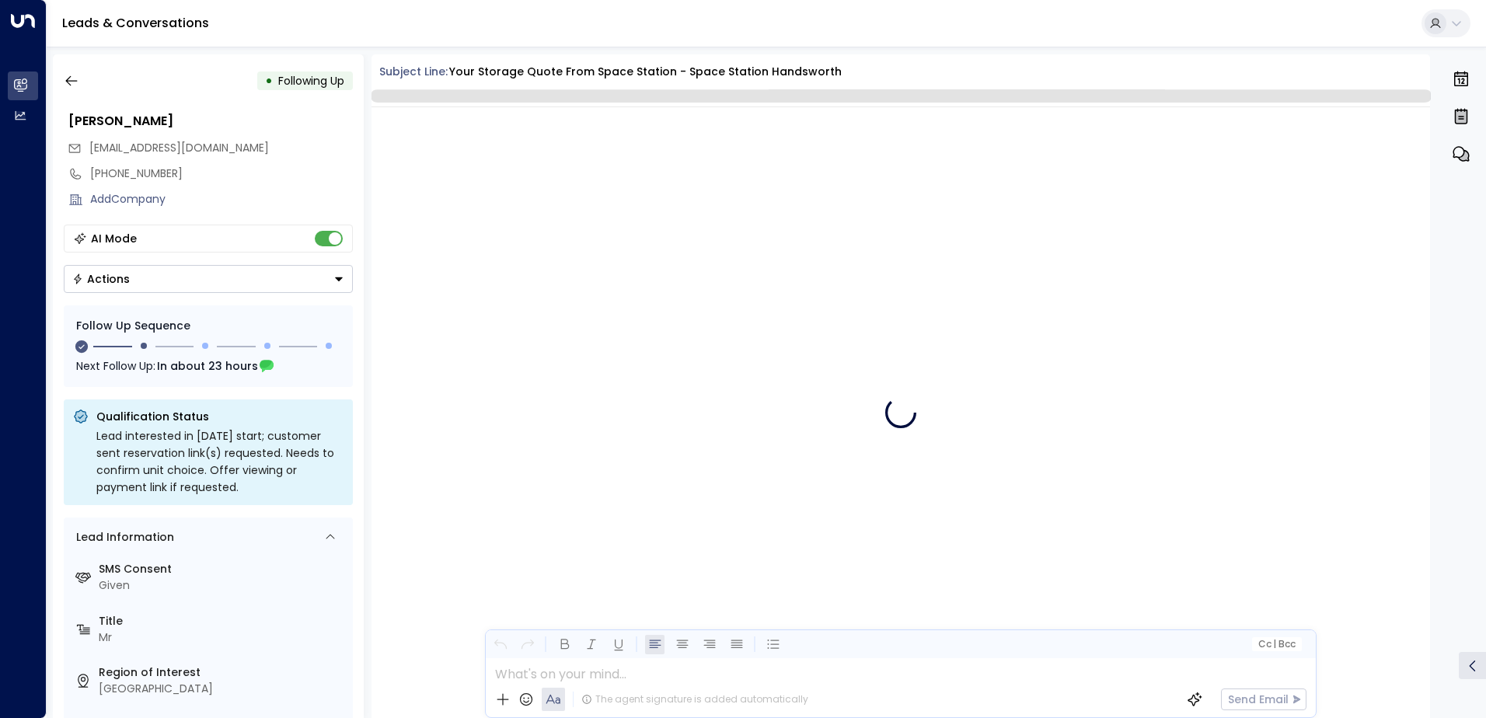
scroll to position [1246, 0]
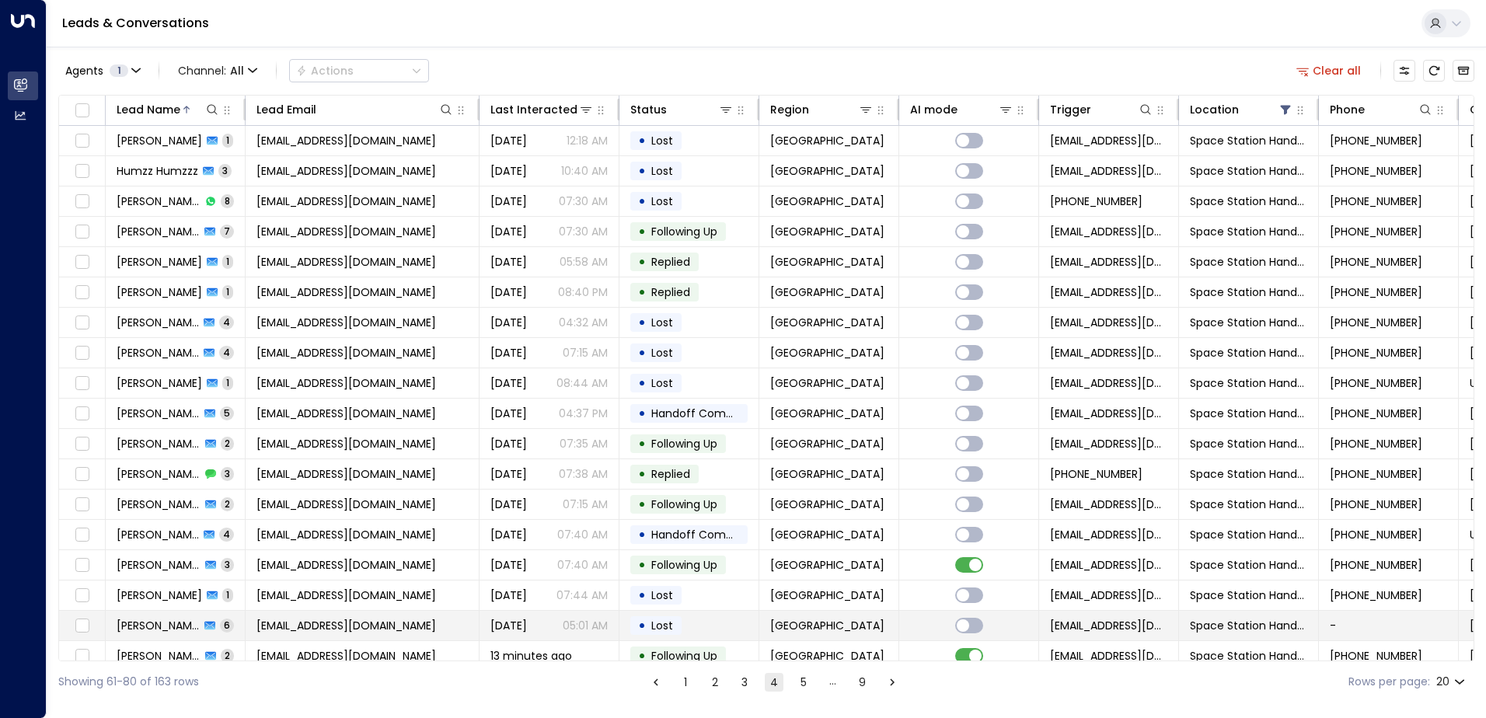
scroll to position [76, 0]
